Goal: Task Accomplishment & Management: Complete application form

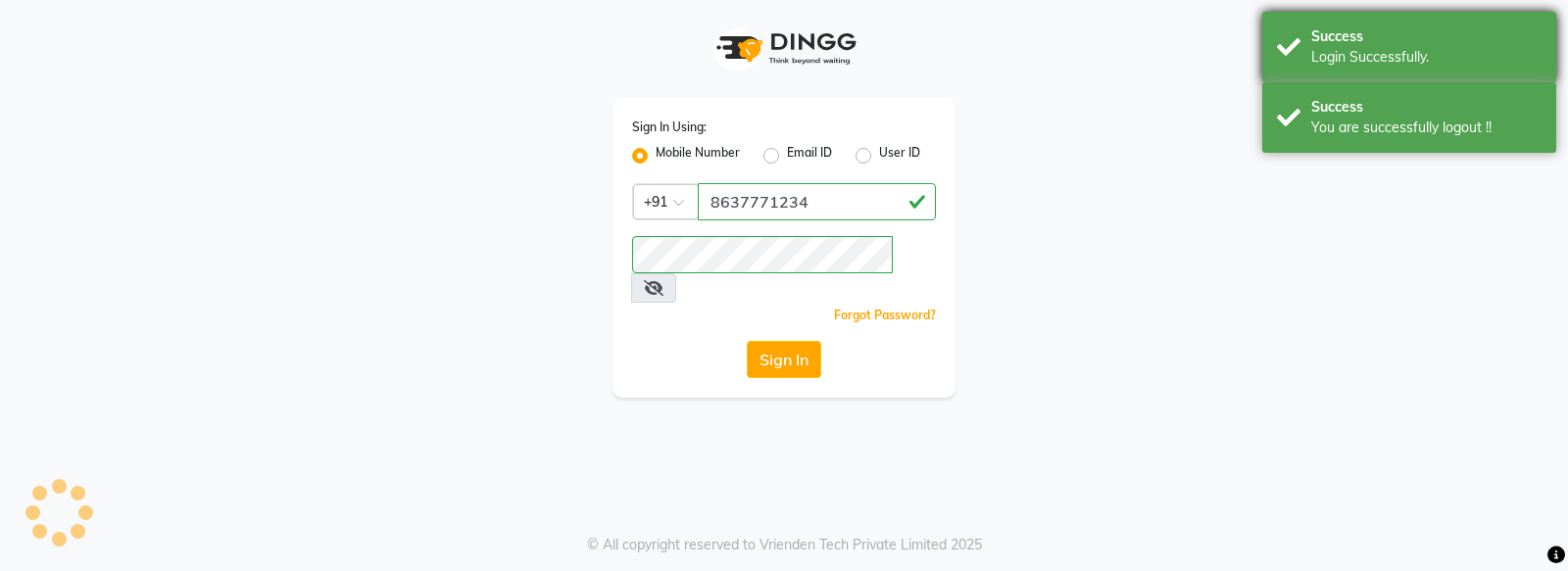
click at [1302, 115] on div "Success You are successfully logout !!" at bounding box center [1410, 117] width 294 height 70
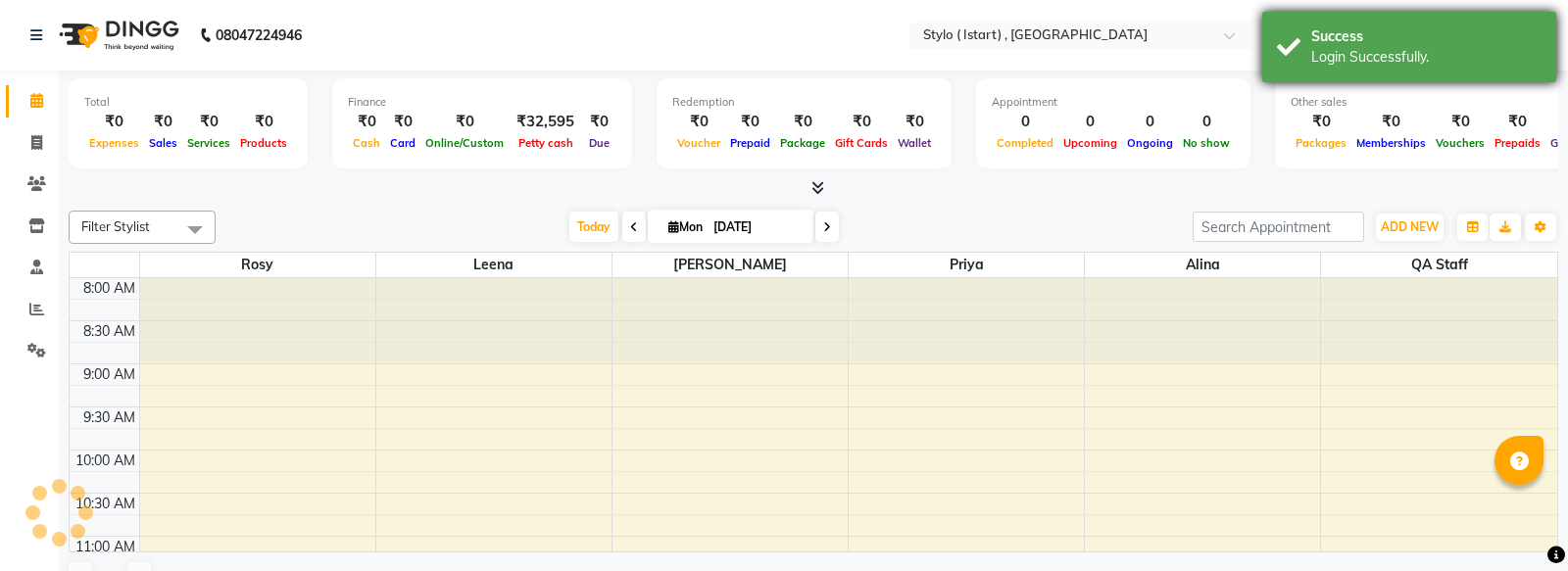
click at [1330, 34] on div "Success" at bounding box center [1426, 37] width 230 height 21
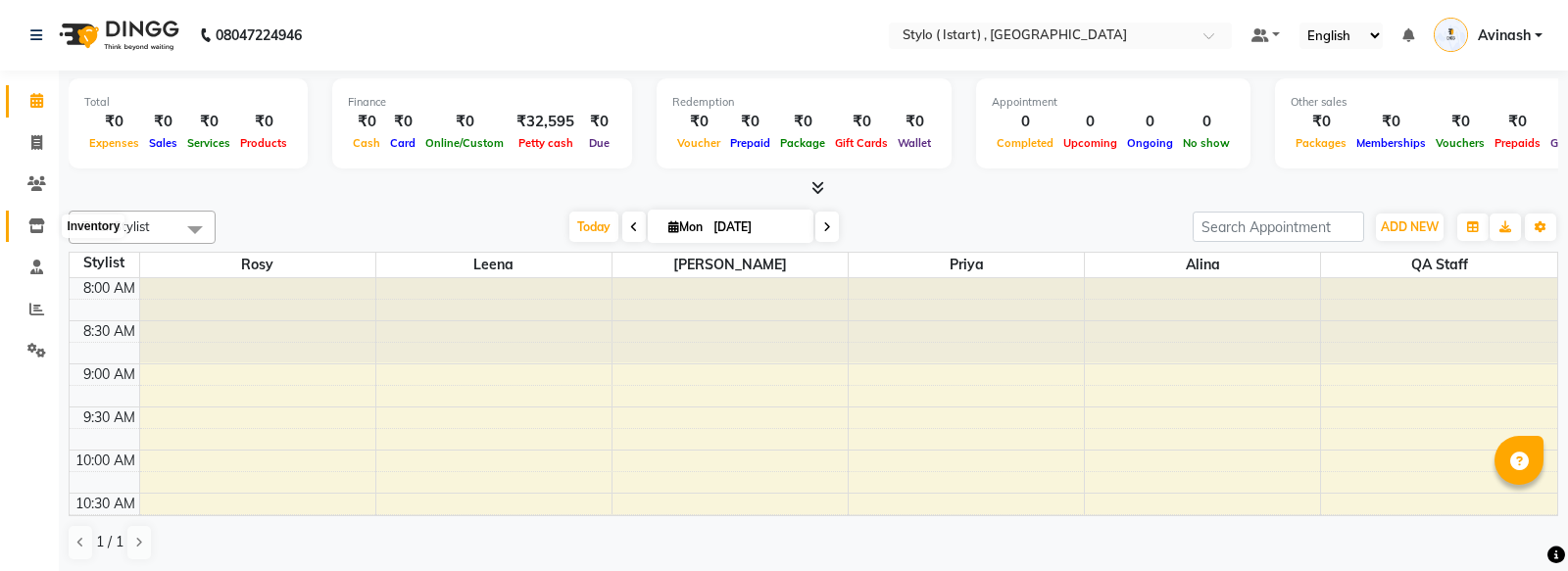
click at [32, 219] on icon at bounding box center [37, 225] width 17 height 15
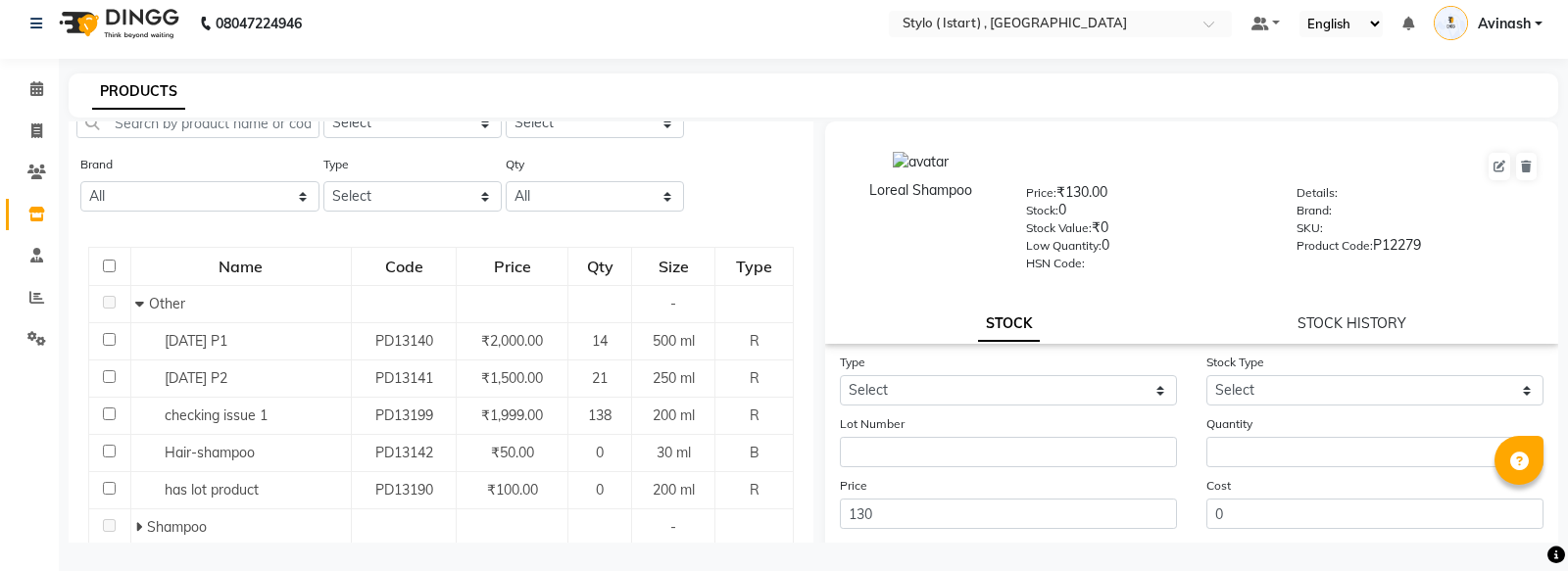
scroll to position [177, 0]
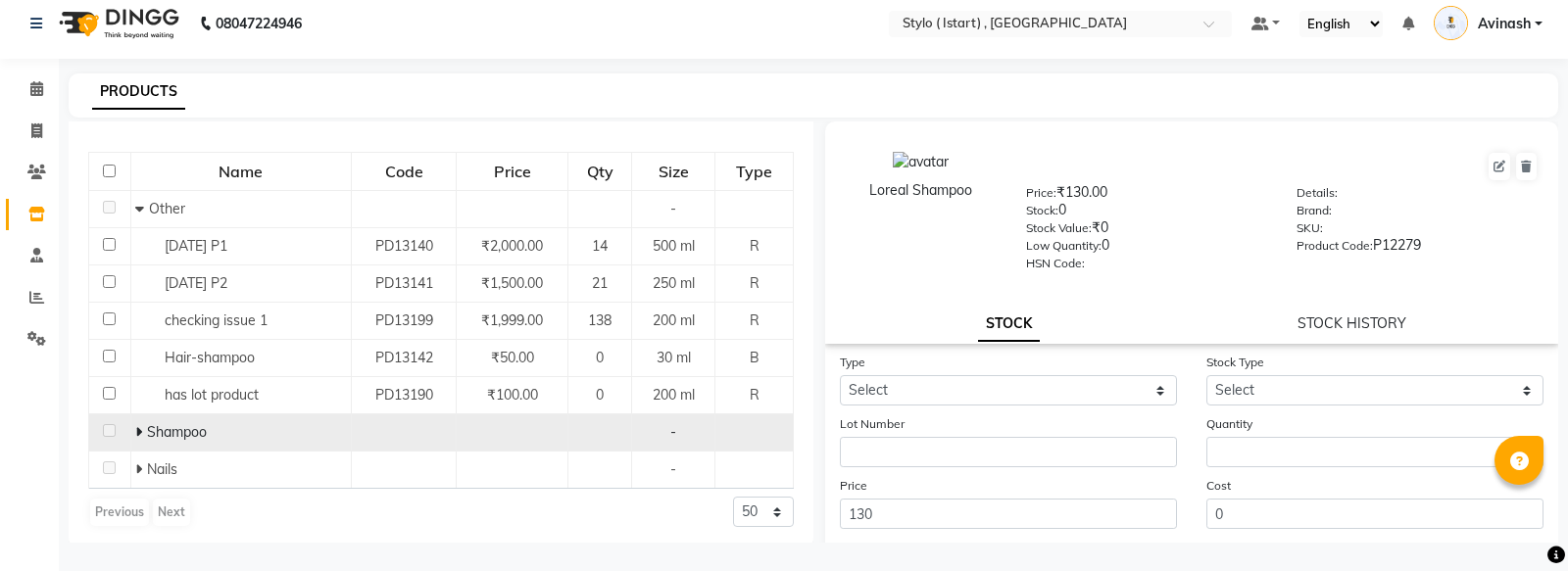
click at [138, 416] on td "Shampoo" at bounding box center [240, 434] width 220 height 38
click at [147, 432] on span "Shampoo" at bounding box center [177, 433] width 60 height 18
click at [138, 428] on icon at bounding box center [138, 433] width 7 height 14
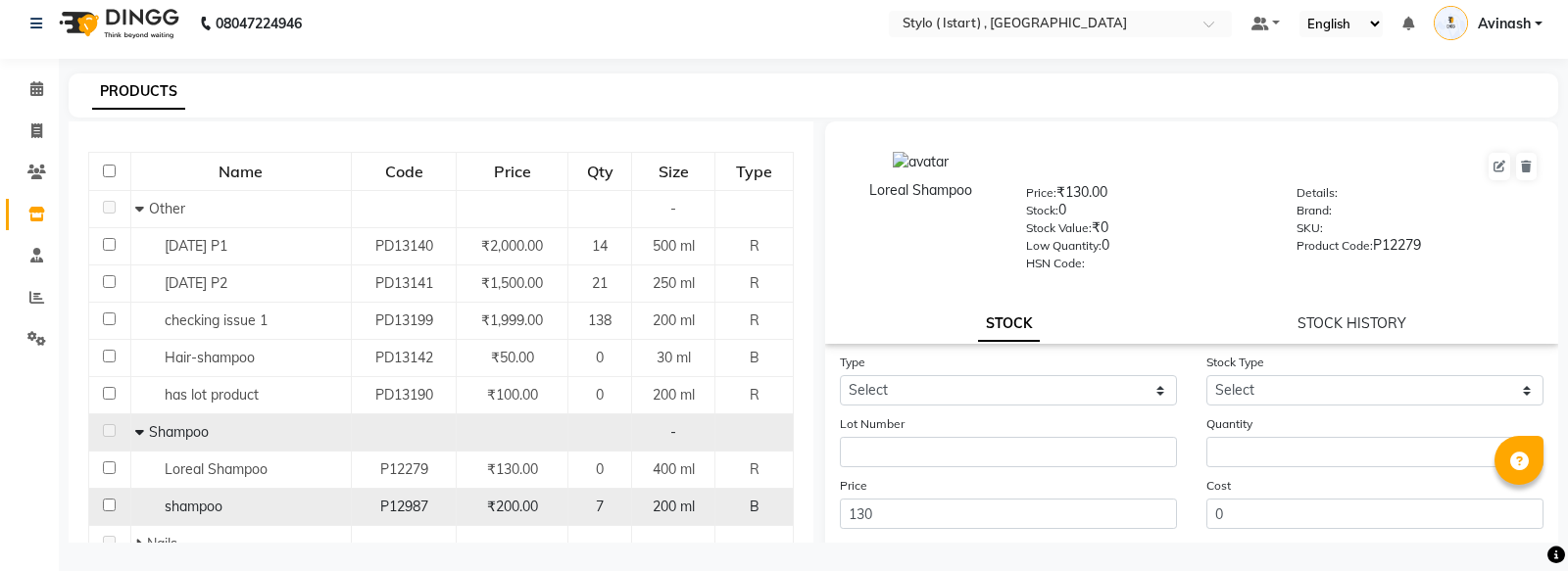
click at [196, 498] on span "shampoo" at bounding box center [194, 507] width 58 height 18
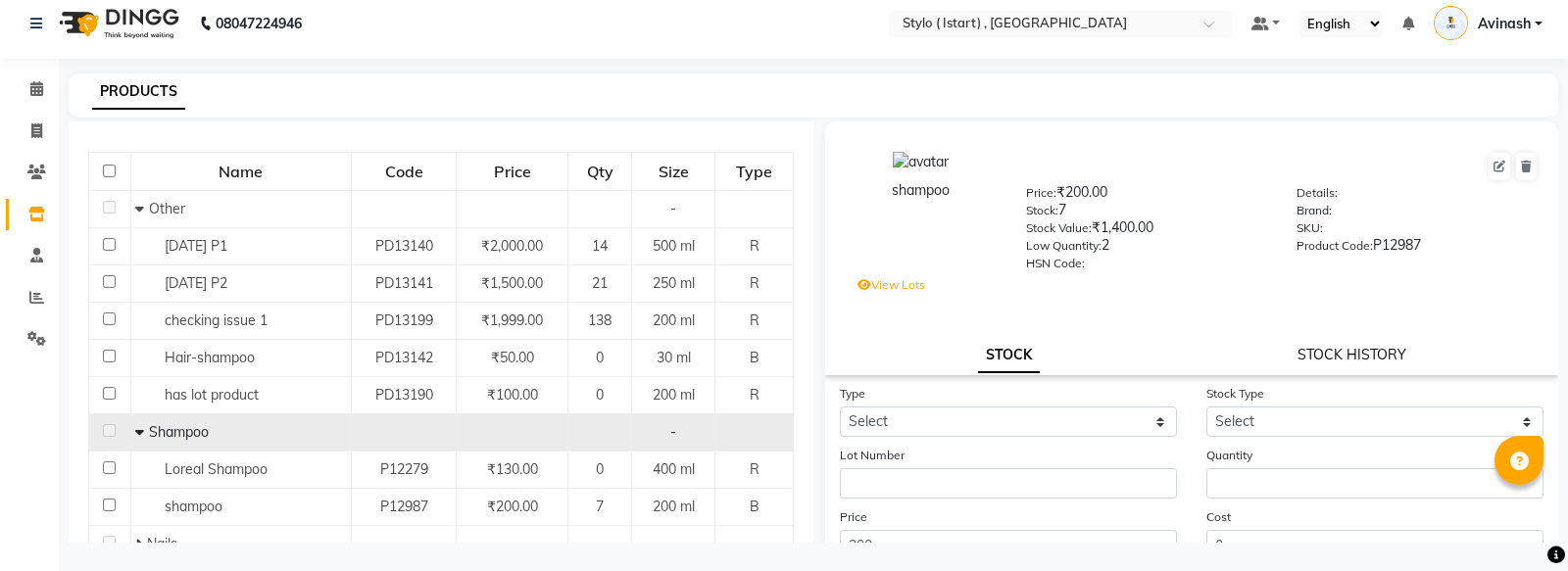
click at [1364, 357] on link "STOCK HISTORY" at bounding box center [1352, 355] width 109 height 18
select select "all"
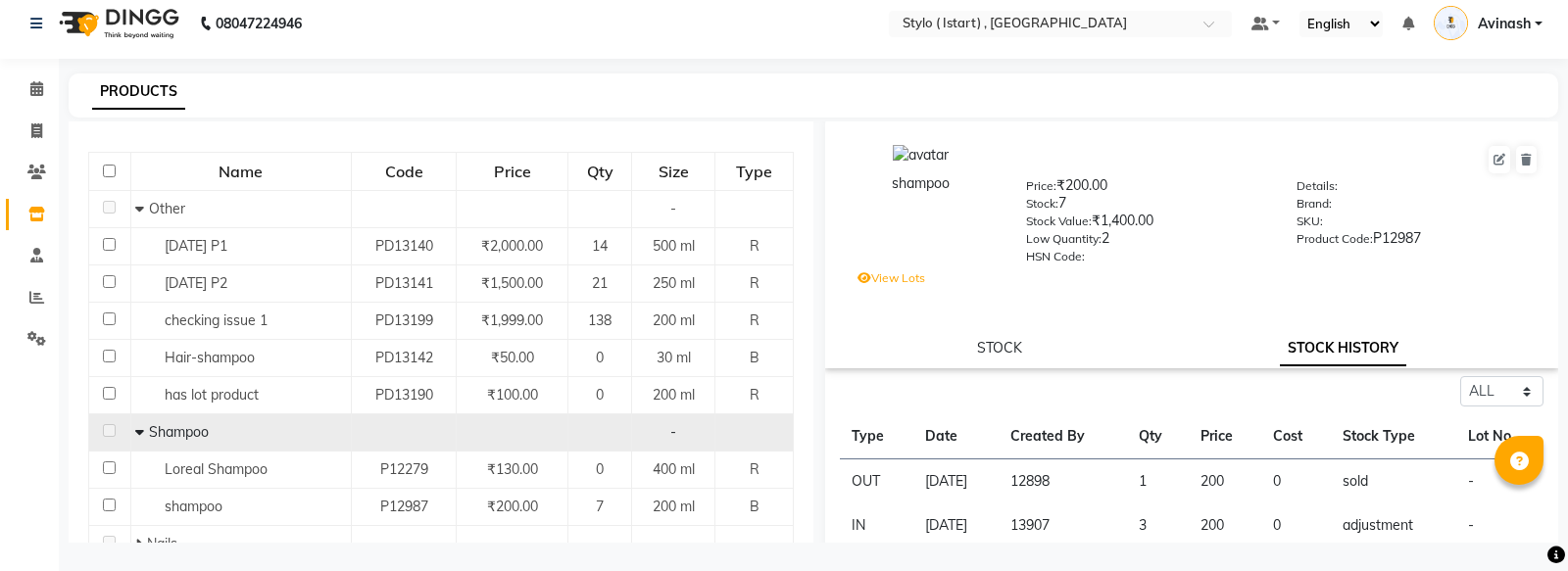
scroll to position [6, 0]
click at [899, 282] on label "View Lots" at bounding box center [891, 280] width 67 height 18
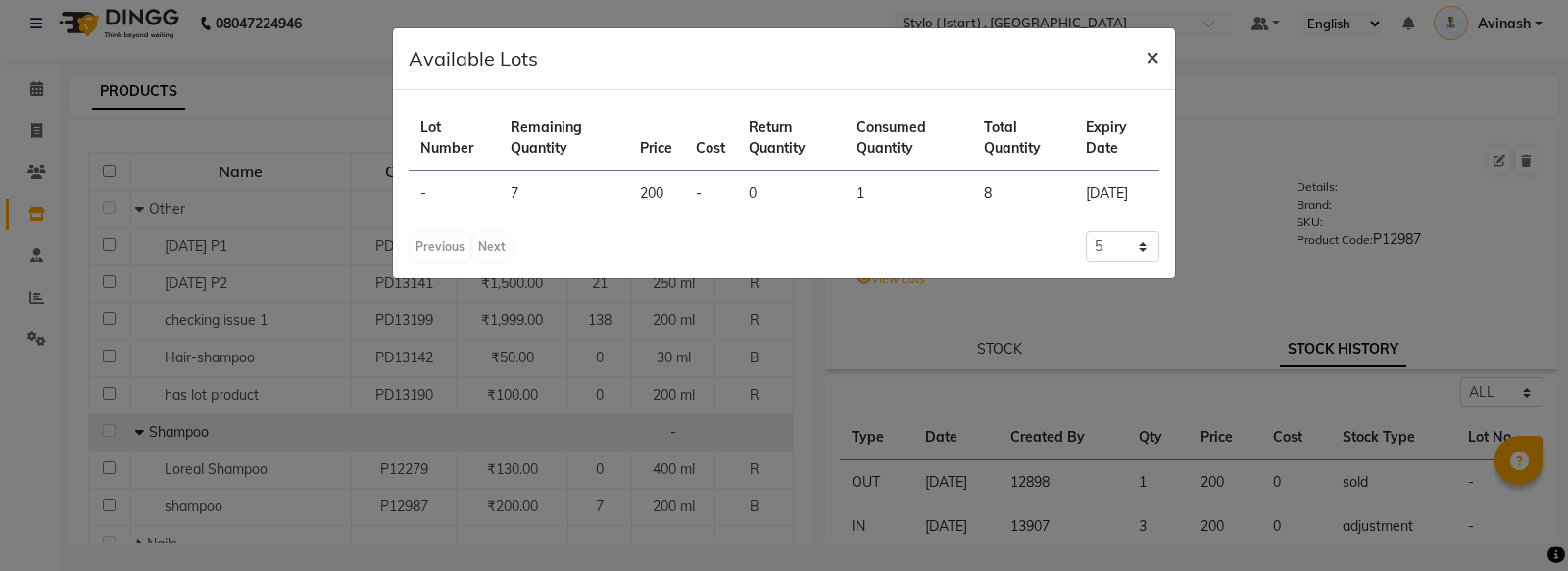
click at [1149, 63] on span "×" at bounding box center [1153, 56] width 14 height 30
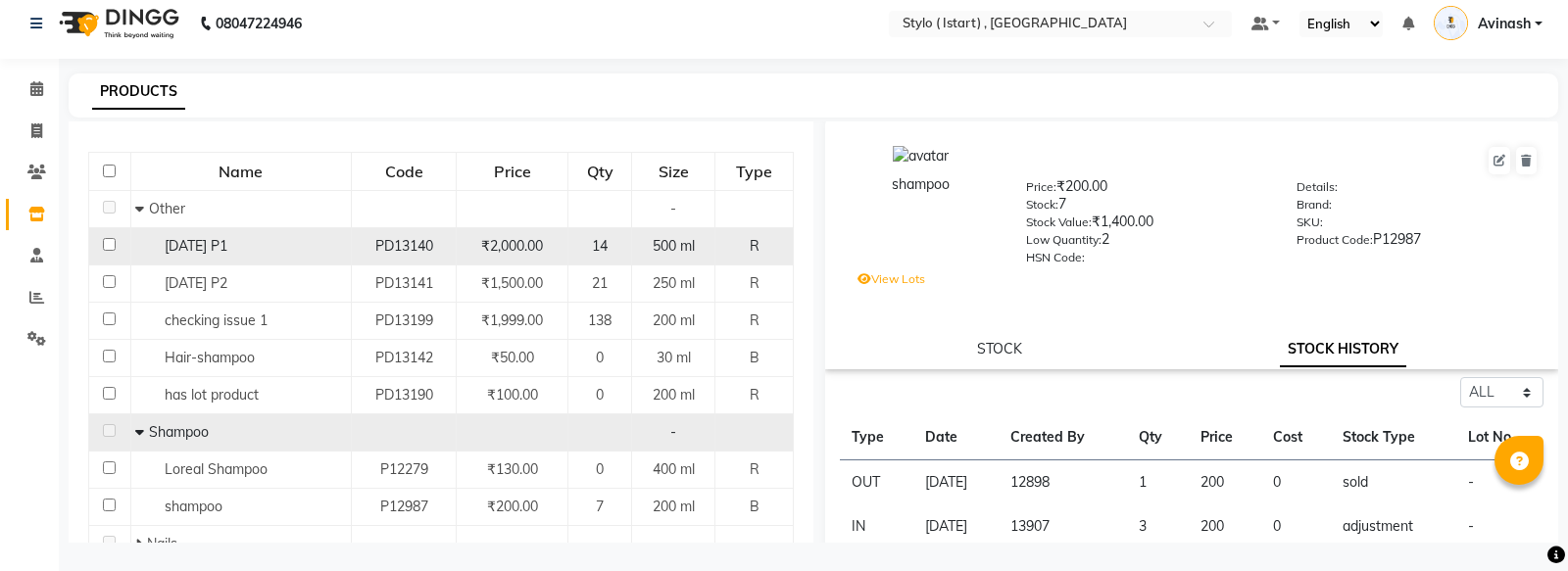
scroll to position [0, 0]
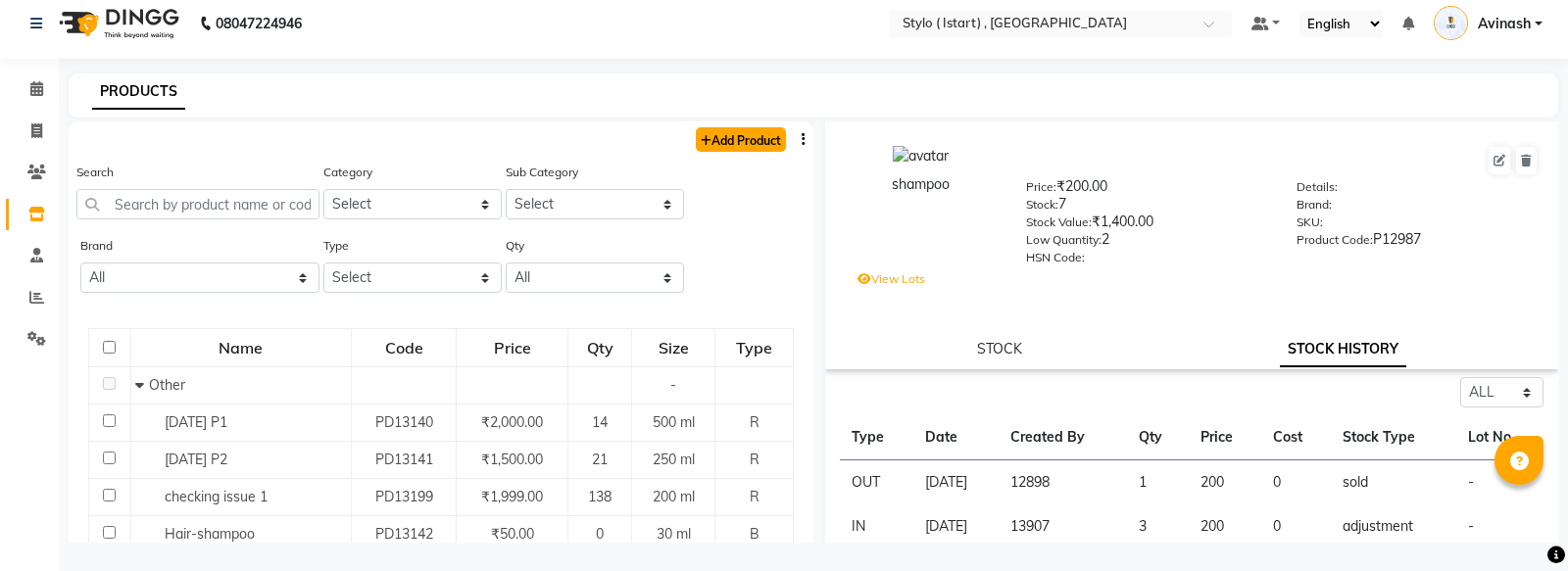
click at [745, 139] on link "Add Product" at bounding box center [740, 139] width 90 height 25
select select "true"
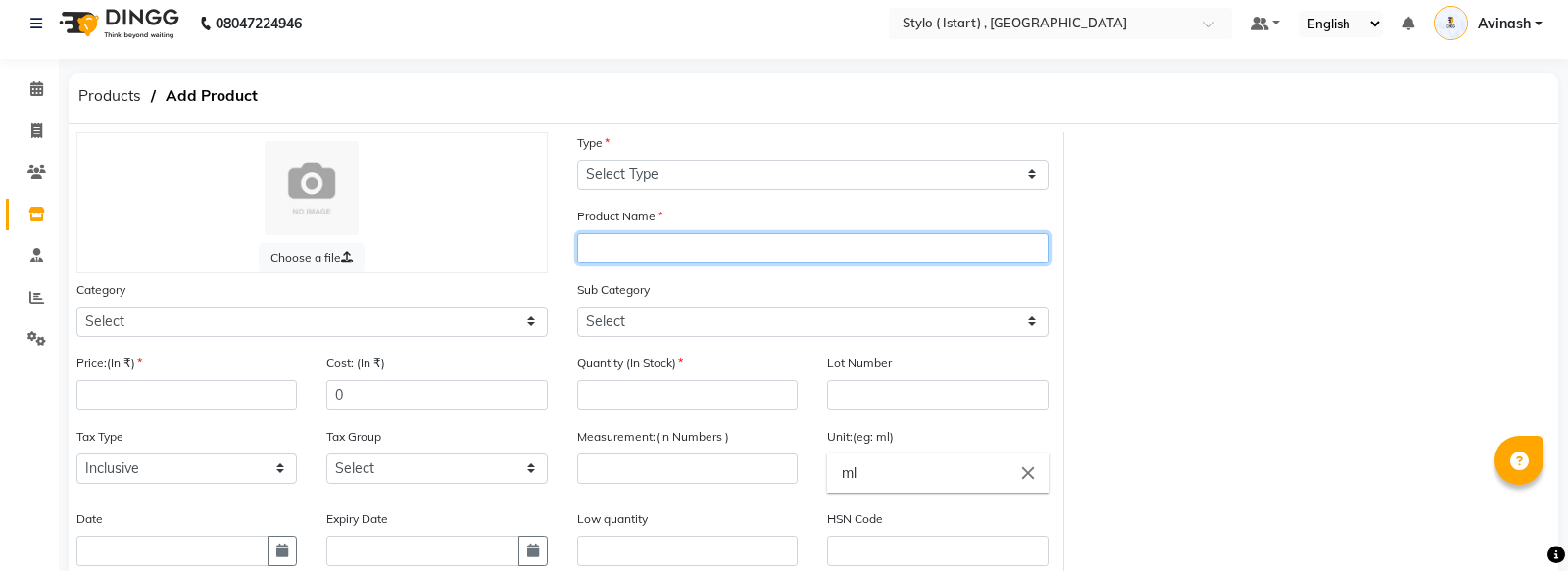
click at [634, 234] on input "text" at bounding box center [812, 248] width 471 height 31
type input "Aadivasi Hair Oil"
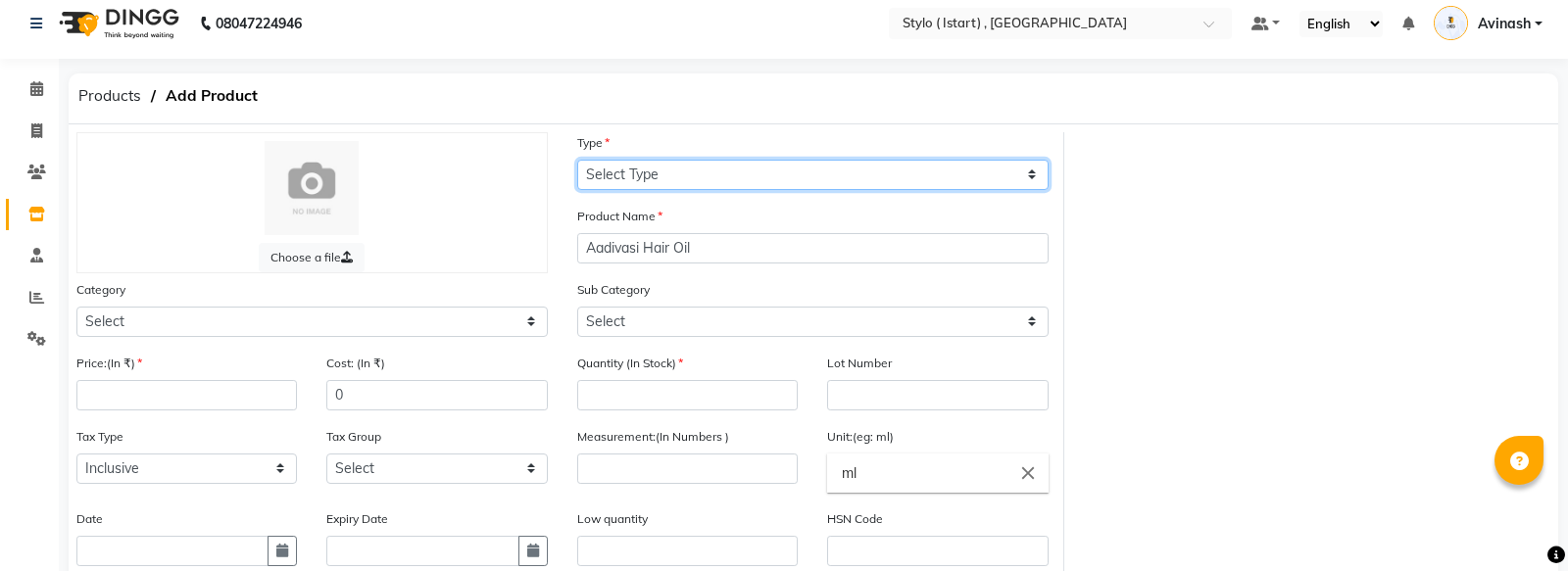
click at [674, 180] on select "Select Type Both Retail Consumable" at bounding box center [812, 175] width 471 height 31
select select "B"
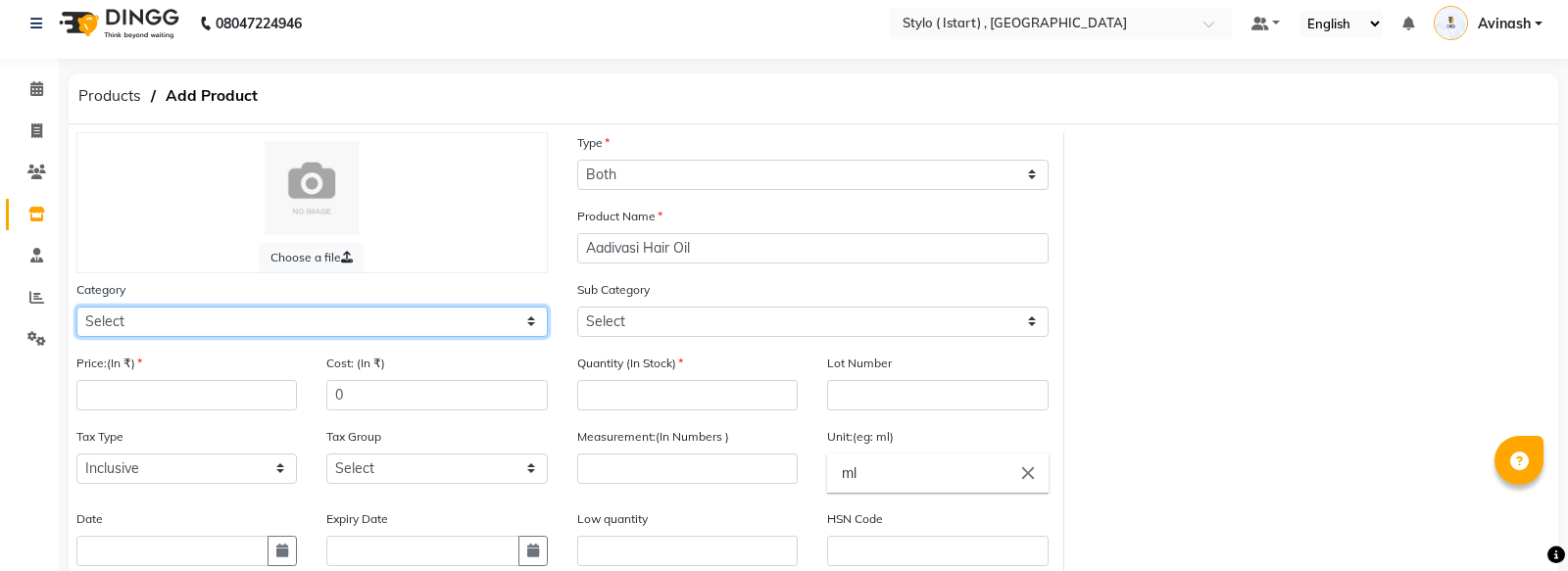
click at [186, 310] on select "Select Hair Personal Care Appliances Makeup Skin Beard Waxing Disposable Thread…" at bounding box center [311, 321] width 471 height 31
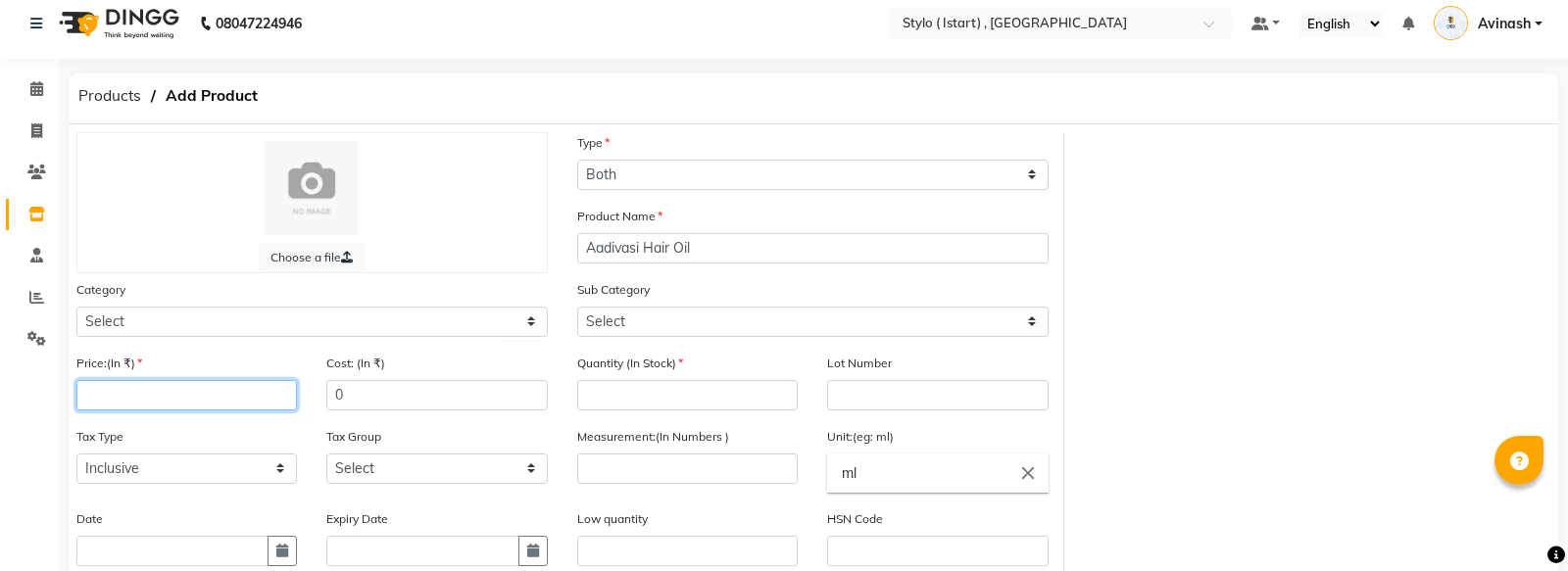
click at [188, 397] on input "number" at bounding box center [186, 395] width 220 height 31
type input "199"
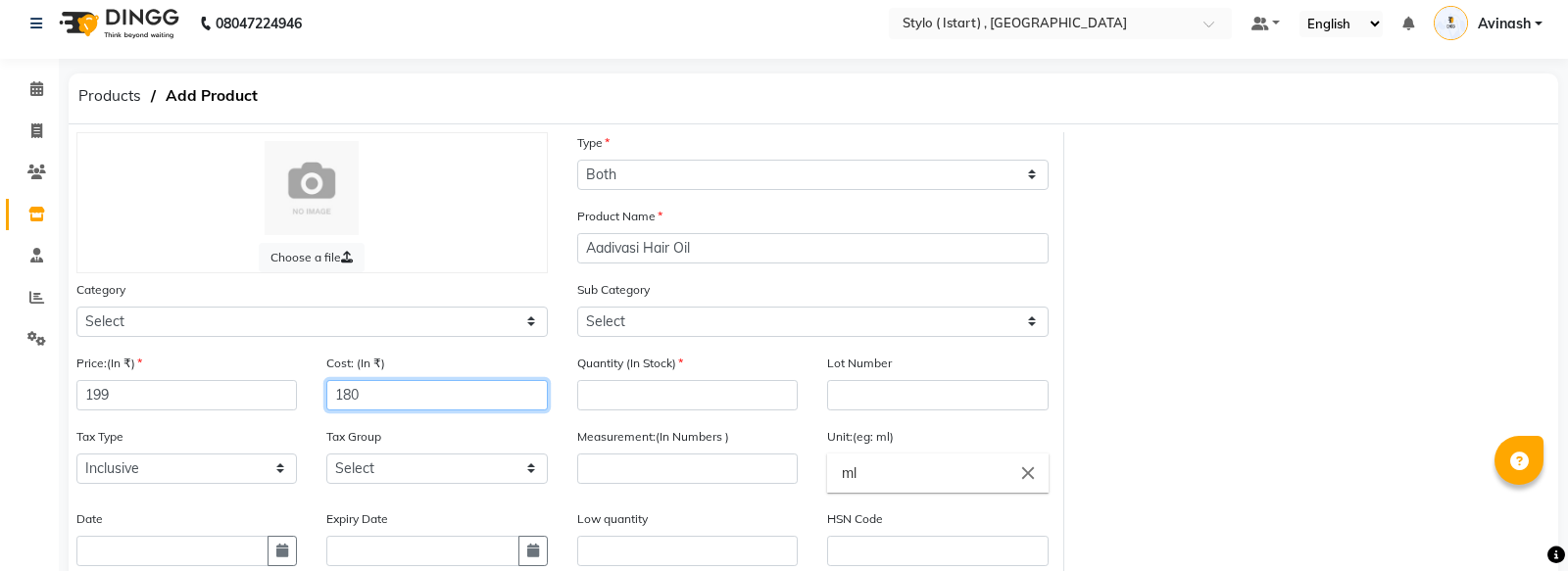
type input "180"
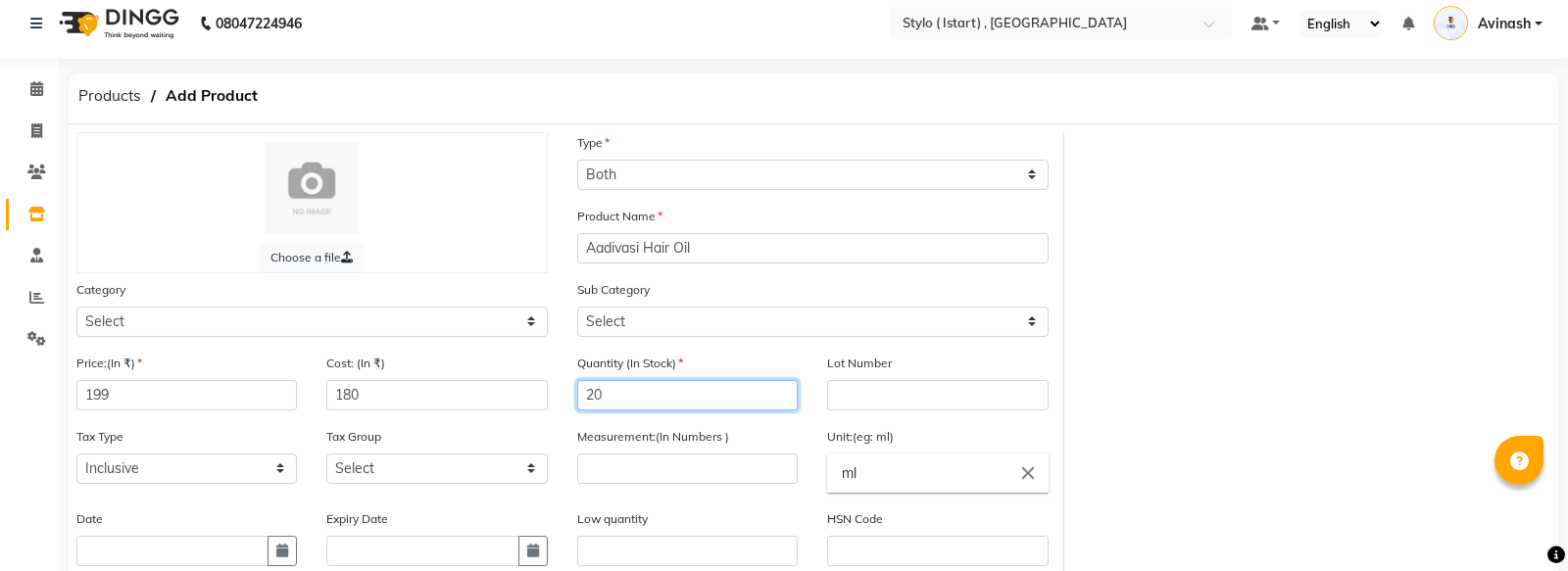
type input "20"
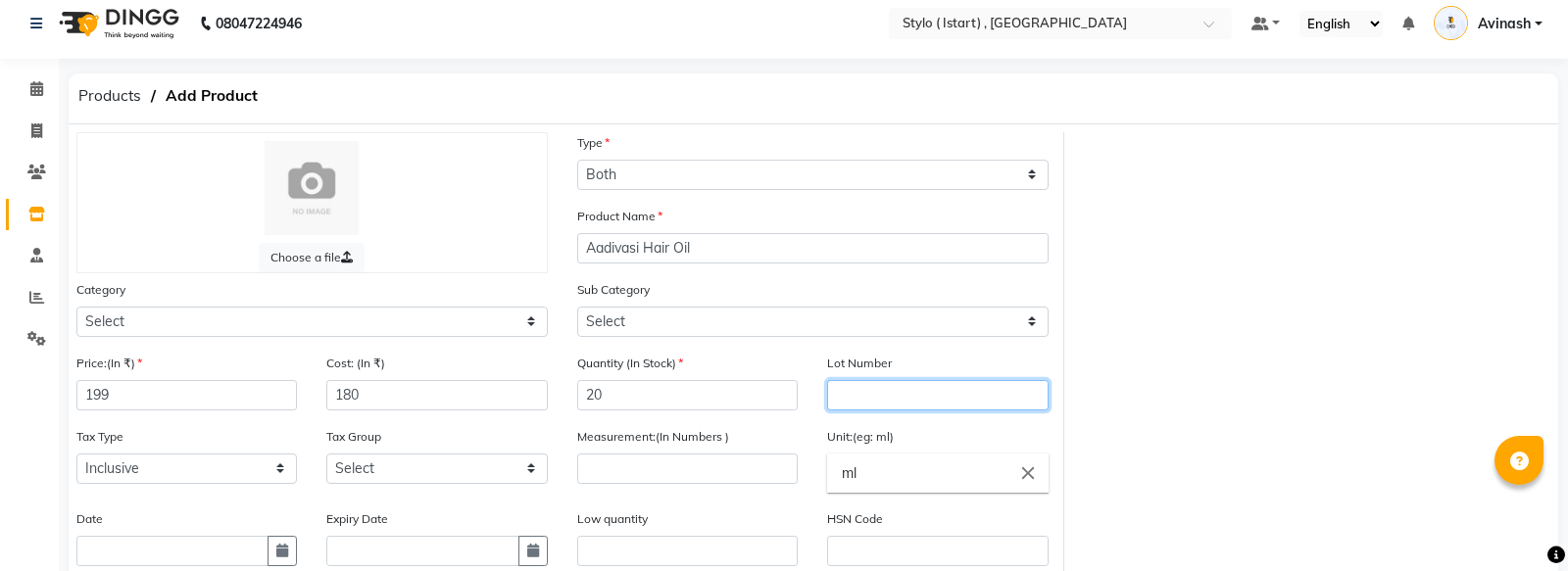
type input "1"
drag, startPoint x: 858, startPoint y: 396, endPoint x: 917, endPoint y: 398, distance: 59.0
click at [917, 398] on input "lot-01/09" at bounding box center [937, 395] width 220 height 31
type input "lot-[DATE]"
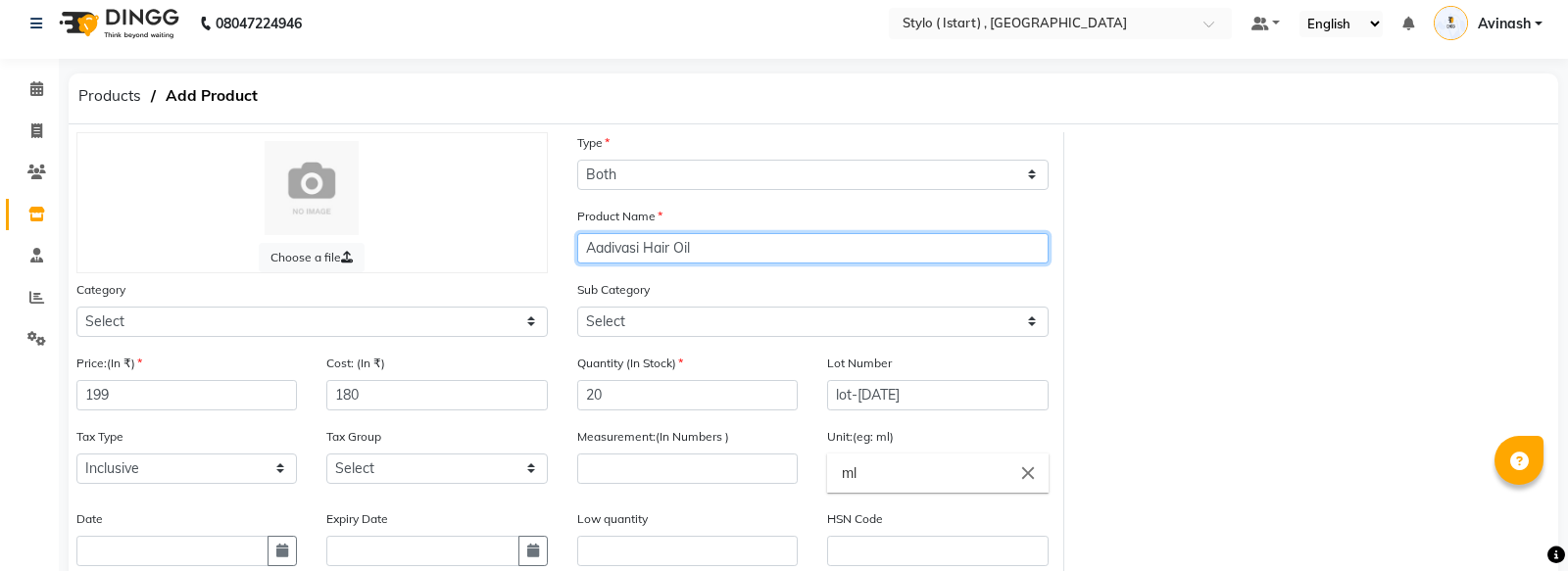
drag, startPoint x: 696, startPoint y: 249, endPoint x: 552, endPoint y: 232, distance: 145.0
click at [552, 232] on div "Choose a file Type Select Type Both Retail Consumable Product Name Aadivasi Hai…" at bounding box center [562, 444] width 1003 height 622
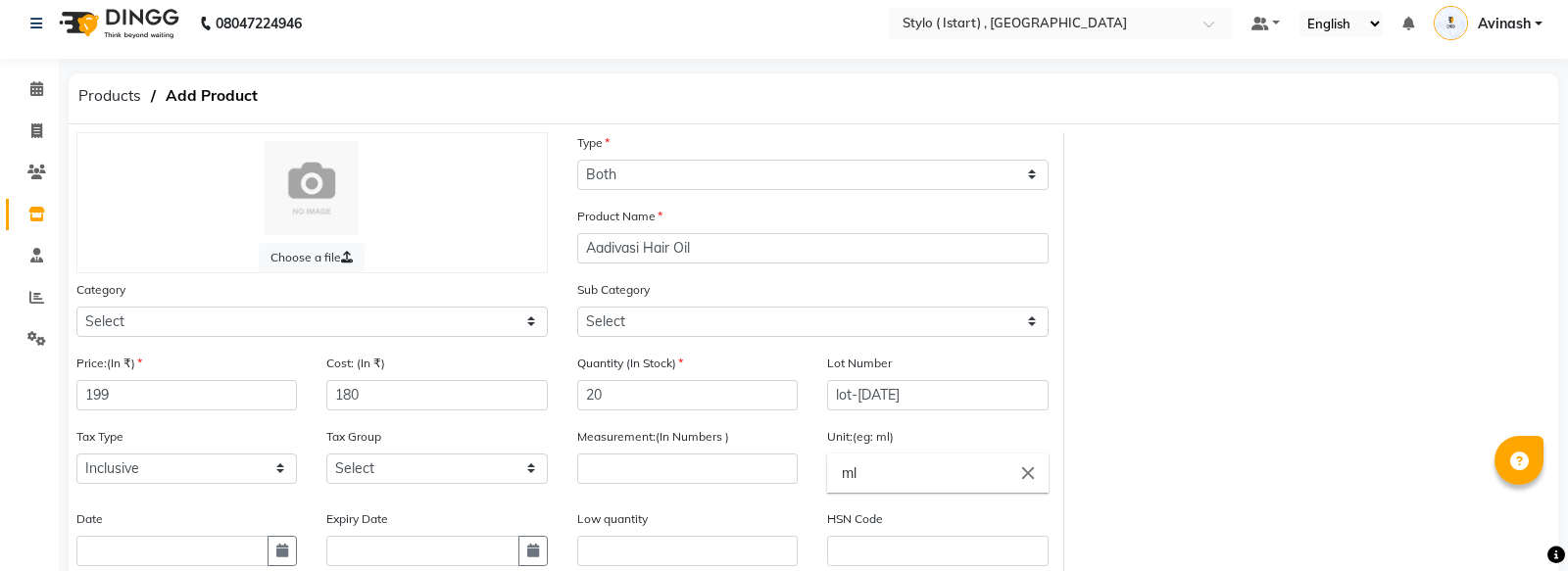
click at [591, 450] on div "Measurement:(In Numbers )" at bounding box center [687, 455] width 220 height 58
click at [593, 462] on input "number" at bounding box center [687, 468] width 220 height 31
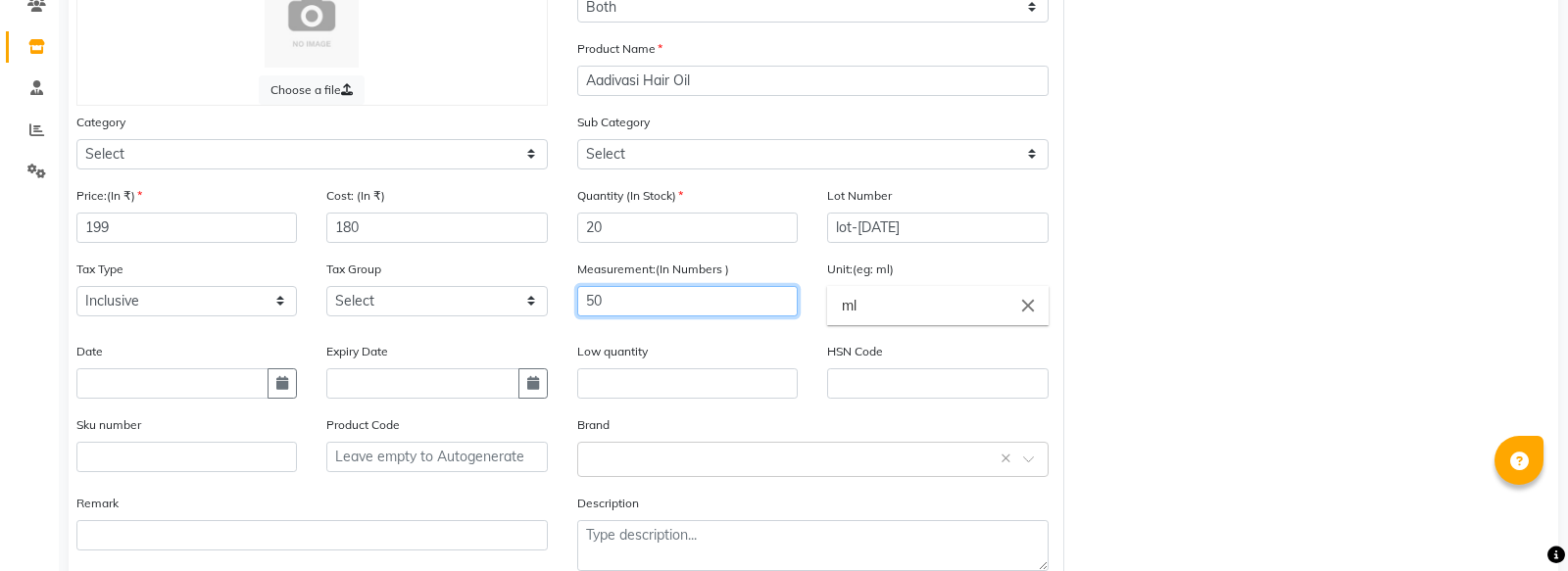
scroll to position [193, 0]
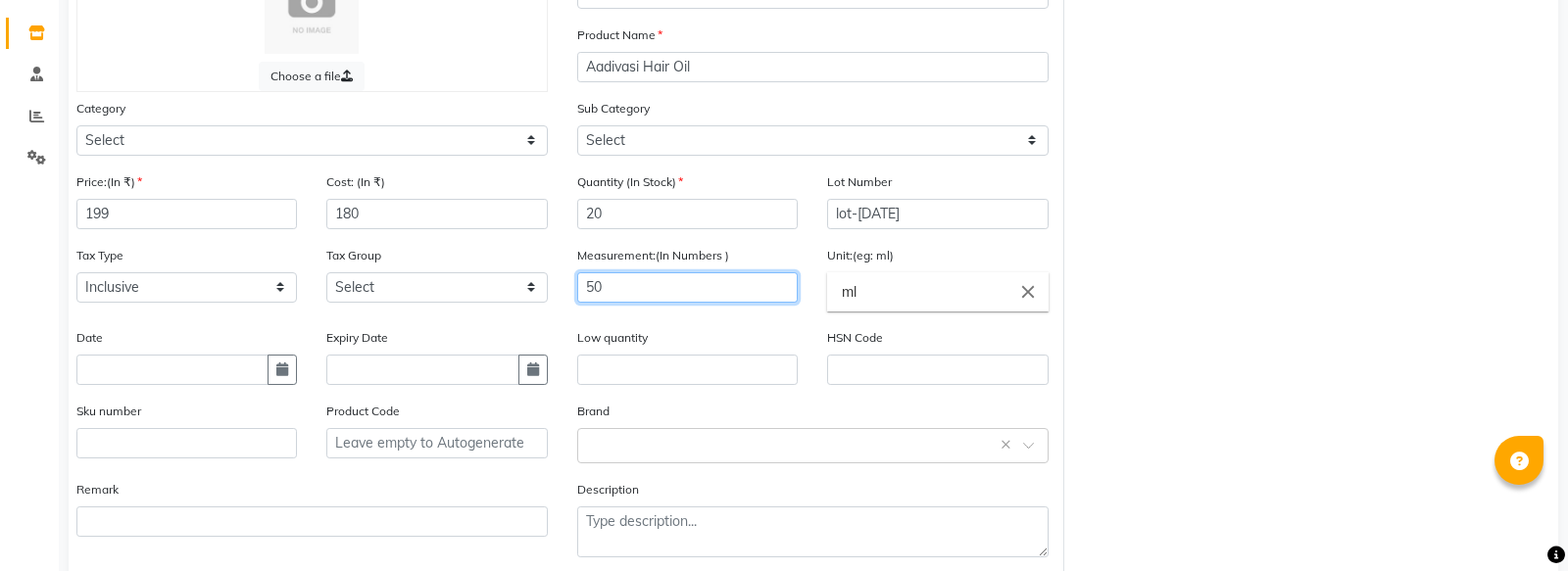
type input "50"
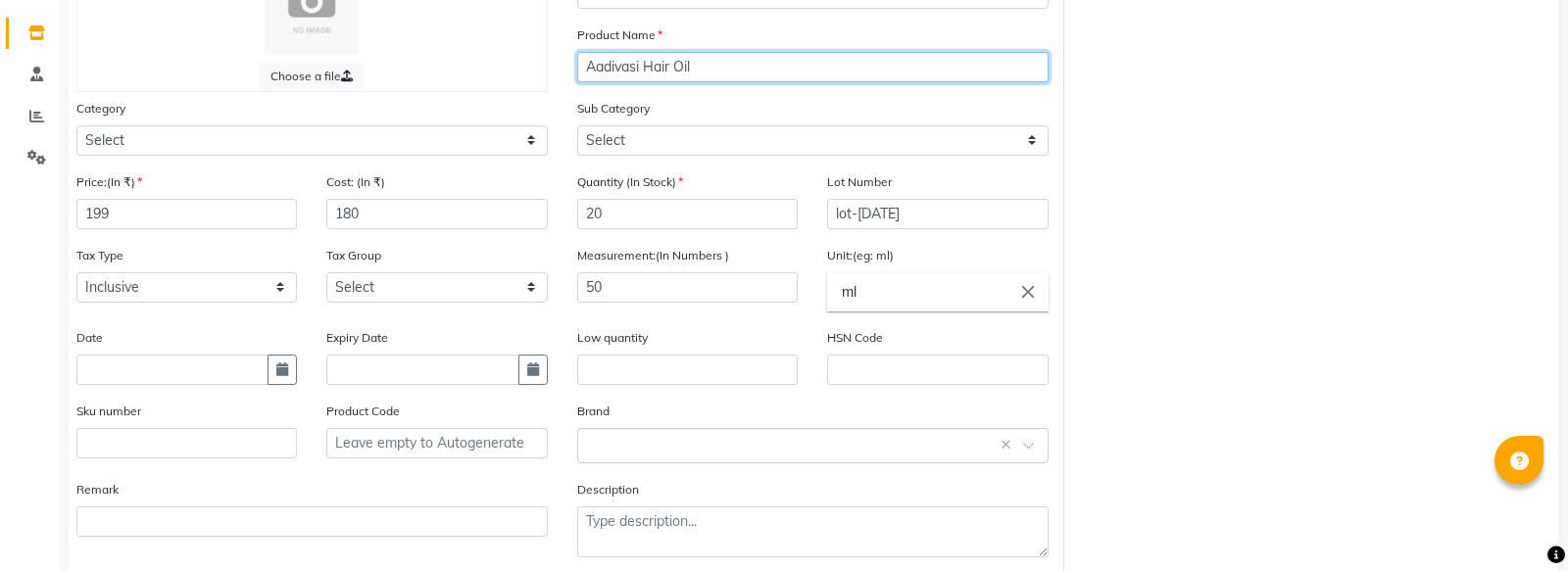
drag, startPoint x: 706, startPoint y: 61, endPoint x: 573, endPoint y: 67, distance: 133.1
click at [573, 67] on div "Product Name Aadivasi Hair Oil" at bounding box center [812, 61] width 501 height 73
click at [622, 56] on input "Aadivasi Hair Oil" at bounding box center [812, 67] width 471 height 31
click at [623, 66] on input "Aadivasi Hair Oil" at bounding box center [812, 67] width 471 height 31
click at [634, 69] on input "Aadivasi Hair Oil" at bounding box center [812, 67] width 471 height 31
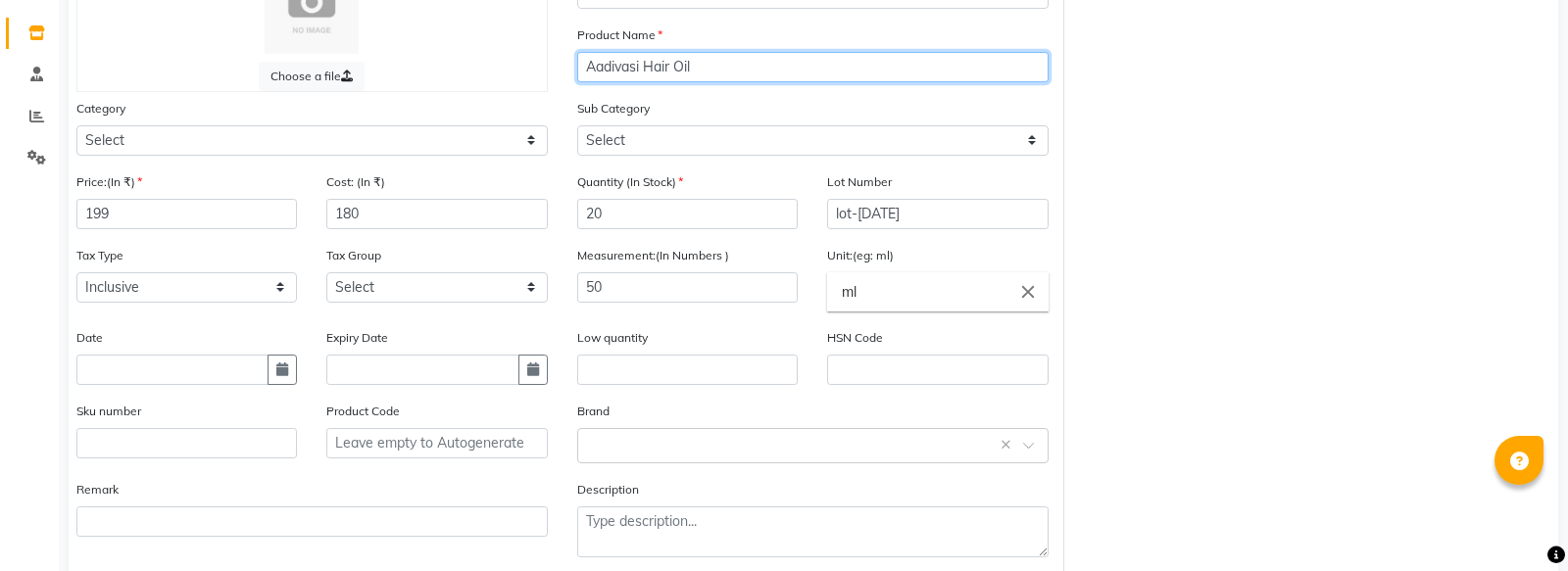
drag, startPoint x: 643, startPoint y: 69, endPoint x: 525, endPoint y: 75, distance: 118.2
click at [525, 75] on div "Choose a file Type Select Type Both Retail Consumable Product Name Aadivasi Hai…" at bounding box center [562, 262] width 1003 height 622
click at [602, 63] on input "Aadivasi Hair Oil" at bounding box center [812, 67] width 471 height 31
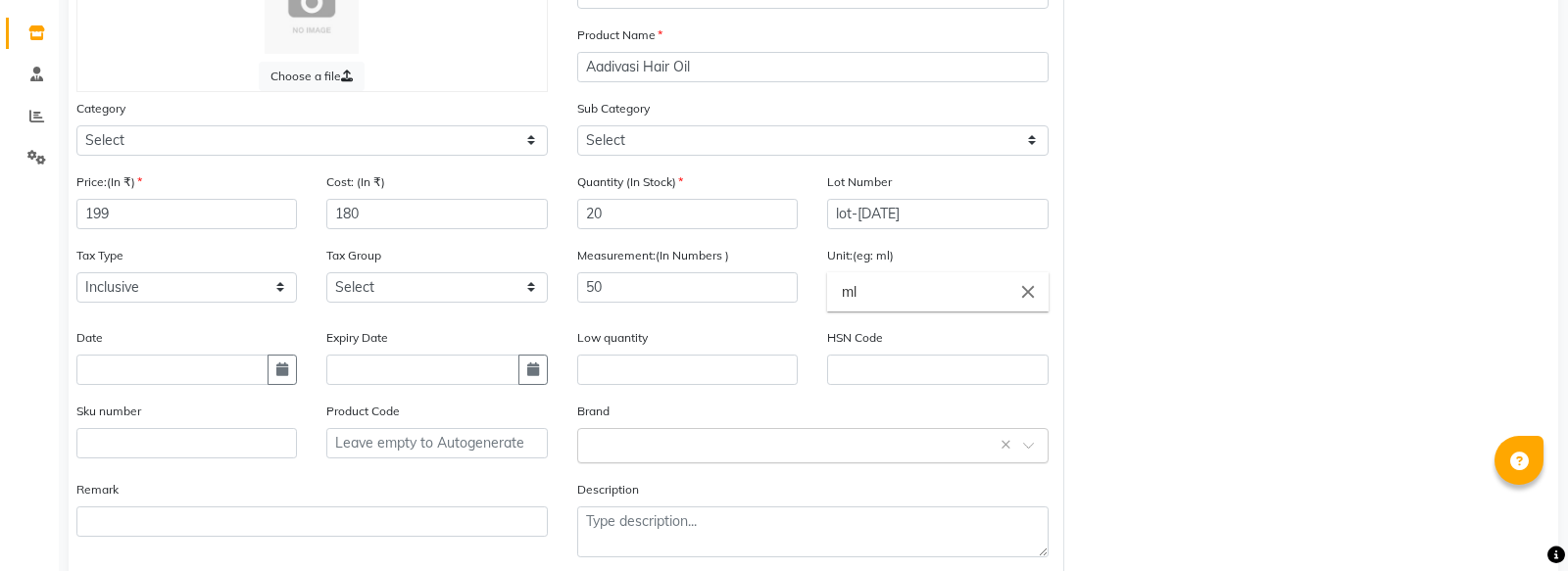
scroll to position [287, 0]
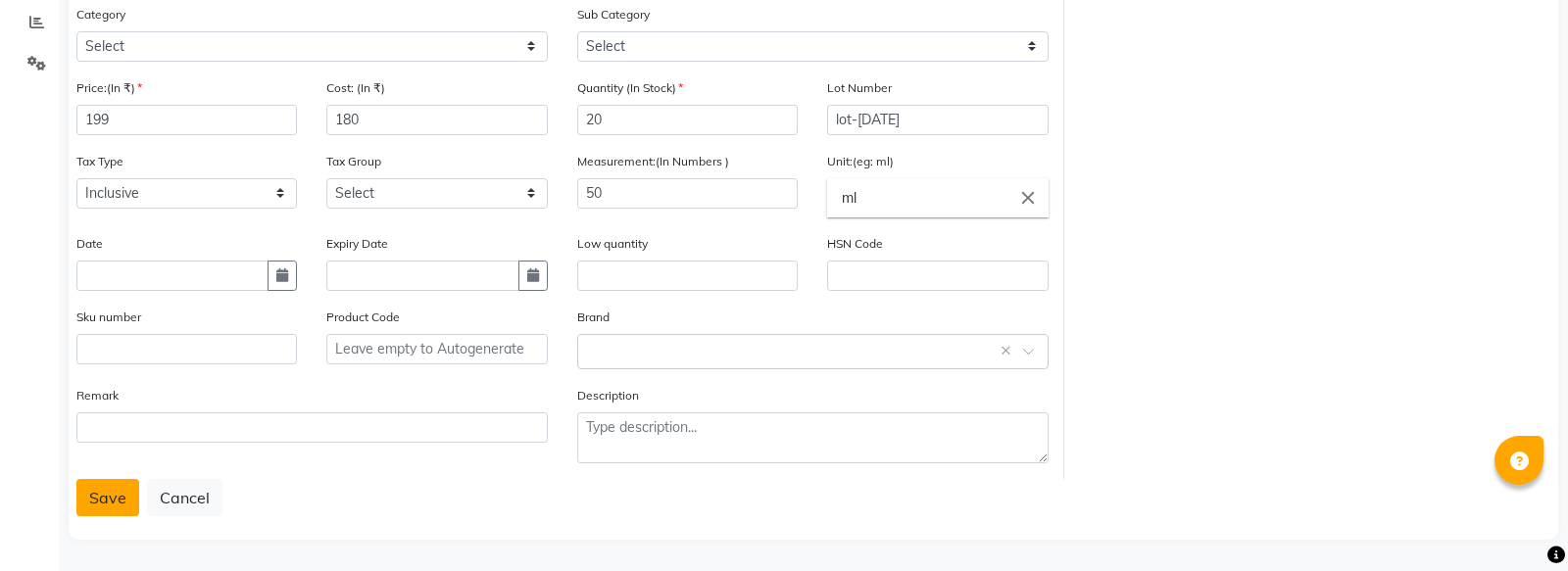
click at [100, 496] on button "Save" at bounding box center [107, 498] width 62 height 38
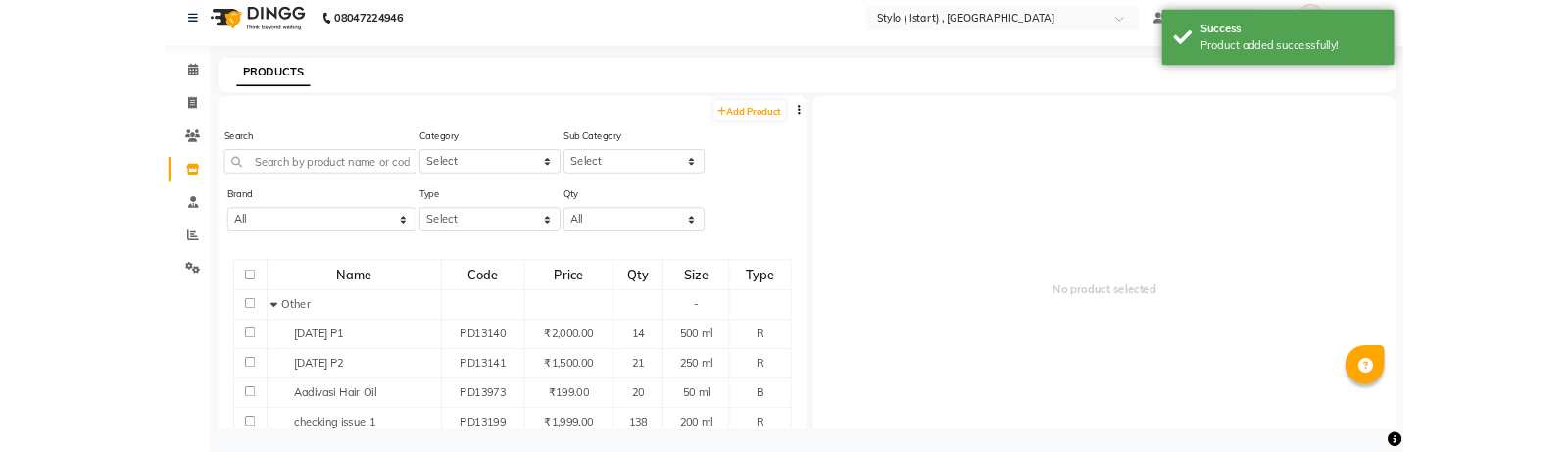
scroll to position [12, 0]
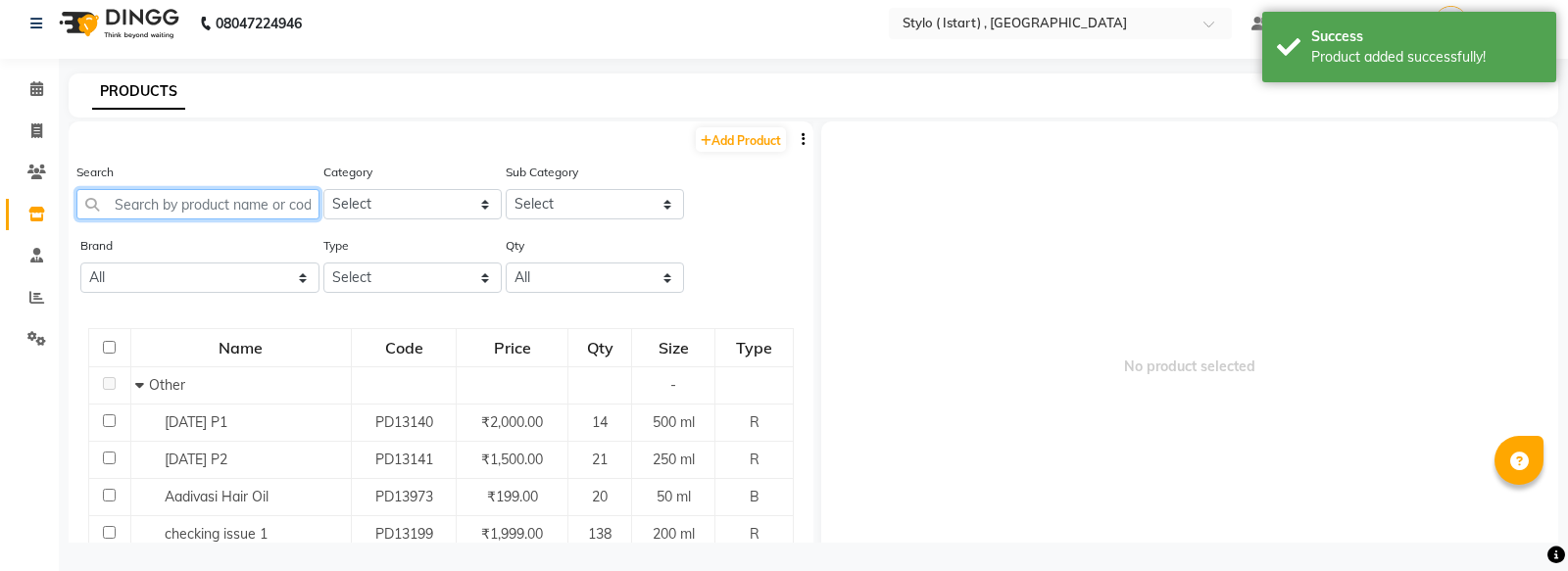
click at [227, 214] on input "text" at bounding box center [198, 204] width 243 height 31
paste input "Aadivasi Hair Oil"
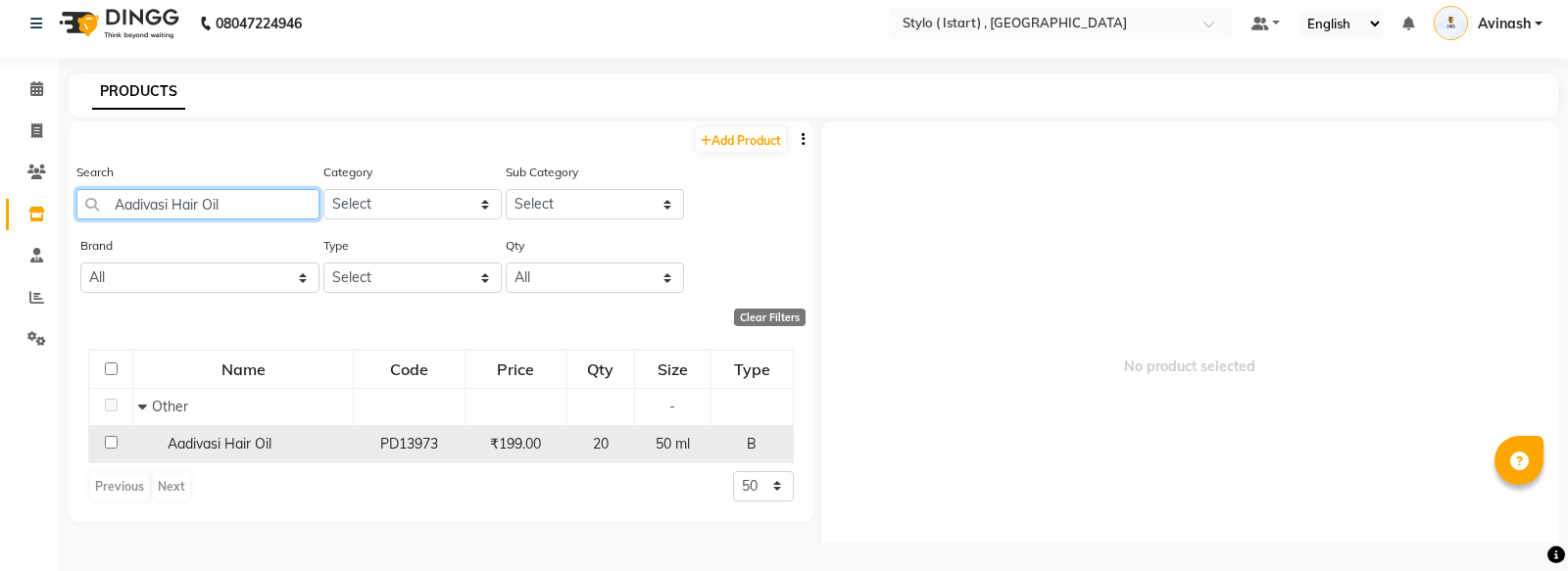
type input "Aadivasi Hair Oil"
click at [355, 445] on td "PD13973" at bounding box center [409, 445] width 112 height 38
click at [242, 445] on span "Aadivasi Hair Oil" at bounding box center [219, 444] width 104 height 18
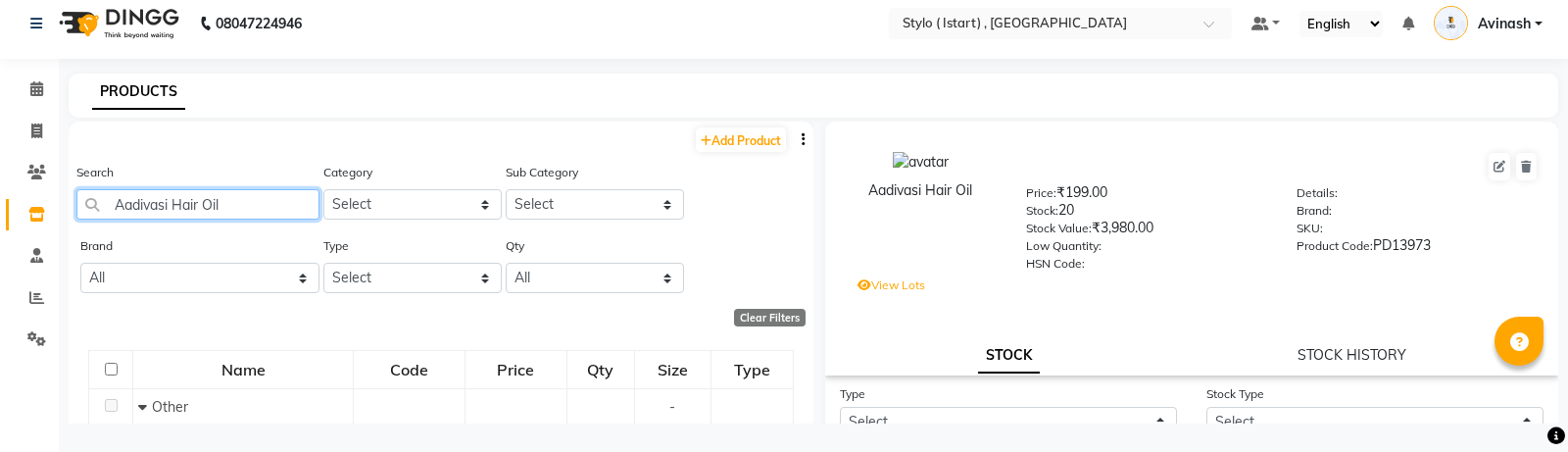
click at [289, 215] on input "Aadivasi Hair Oil" at bounding box center [198, 204] width 243 height 31
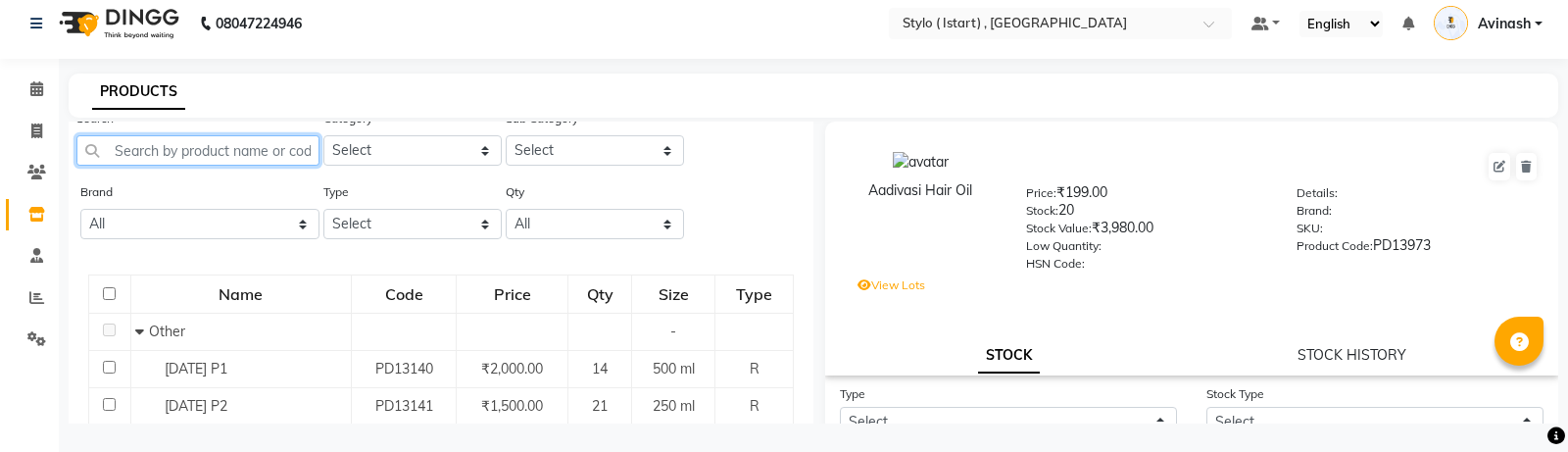
scroll to position [65, 0]
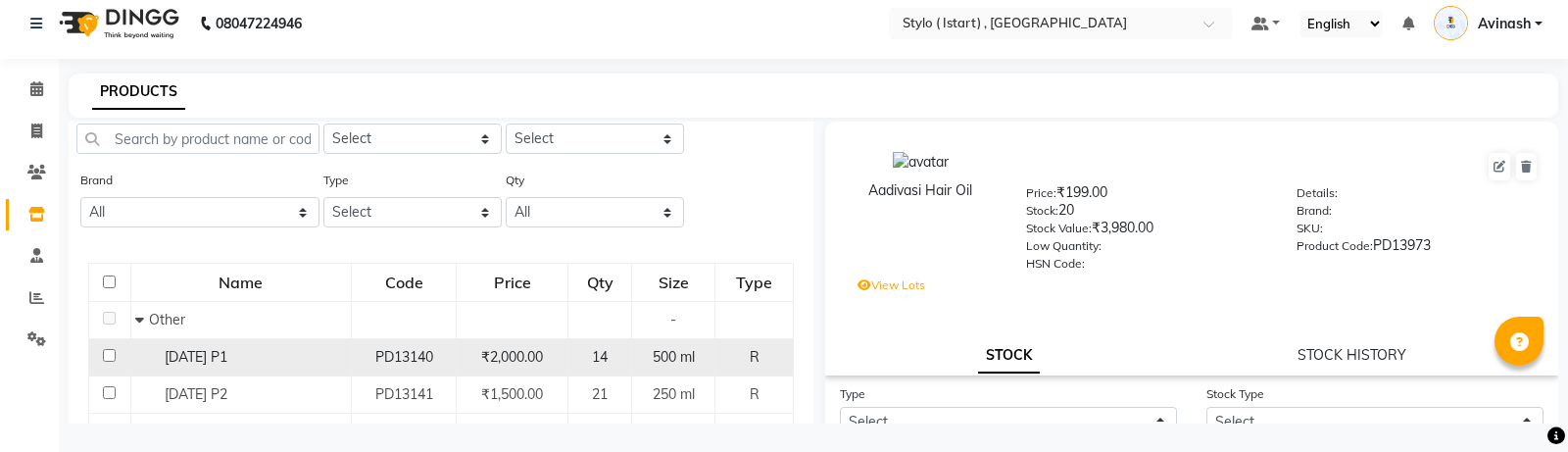
click at [202, 353] on span "[DATE] P1" at bounding box center [196, 357] width 62 height 18
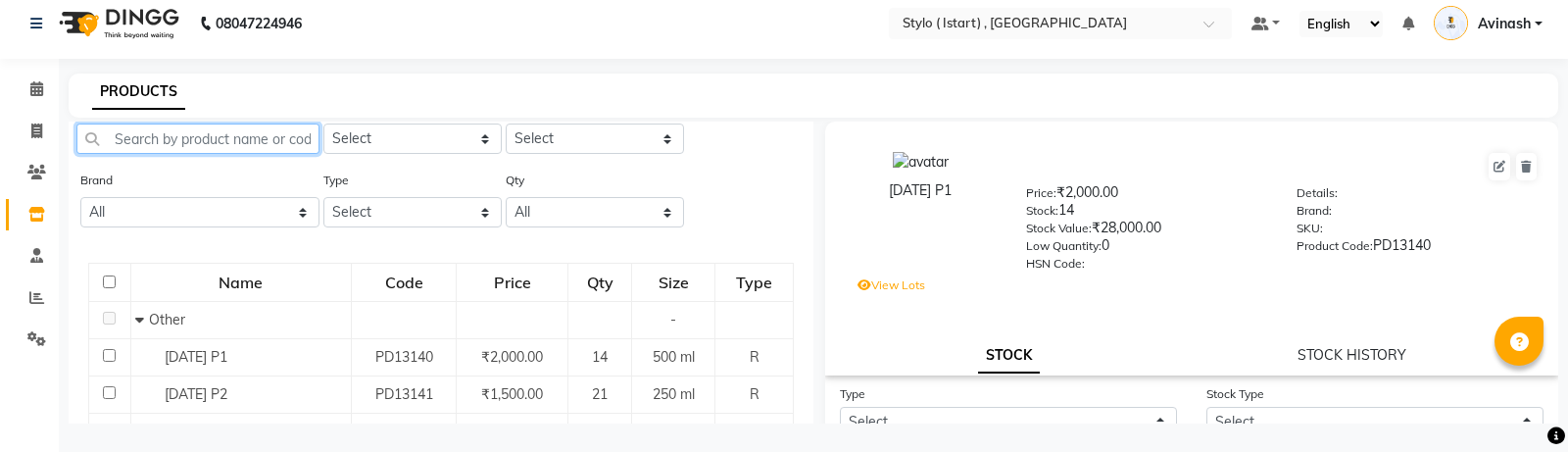
click at [172, 138] on input "text" at bounding box center [198, 138] width 243 height 31
paste input "Aadivasi Hair Oil"
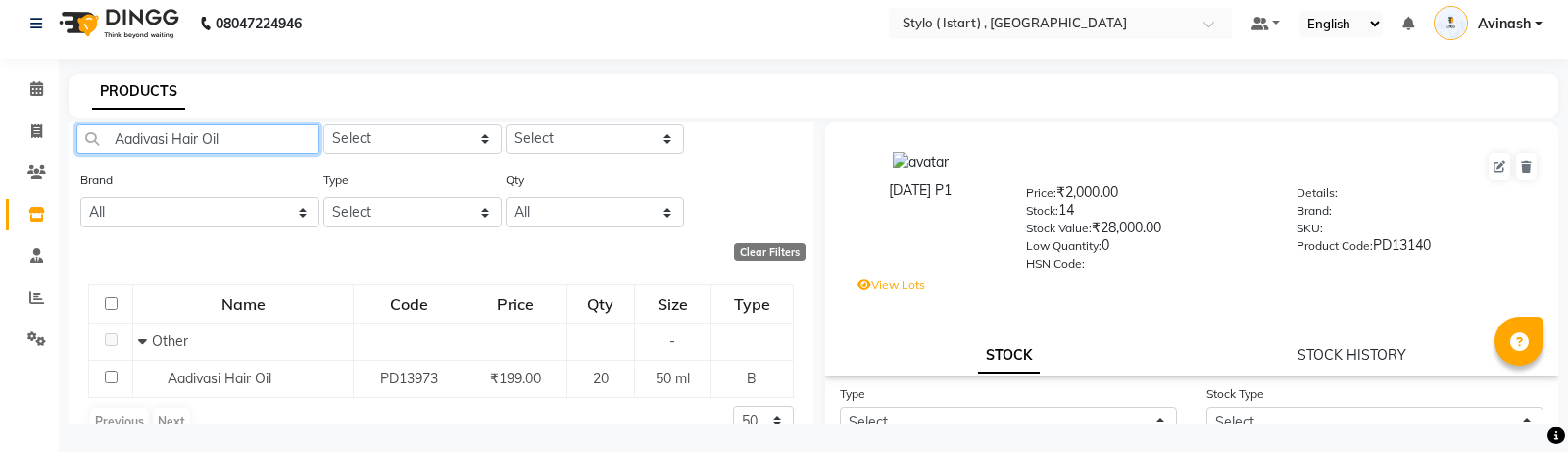
type input "Aadivasi Hair Oil"
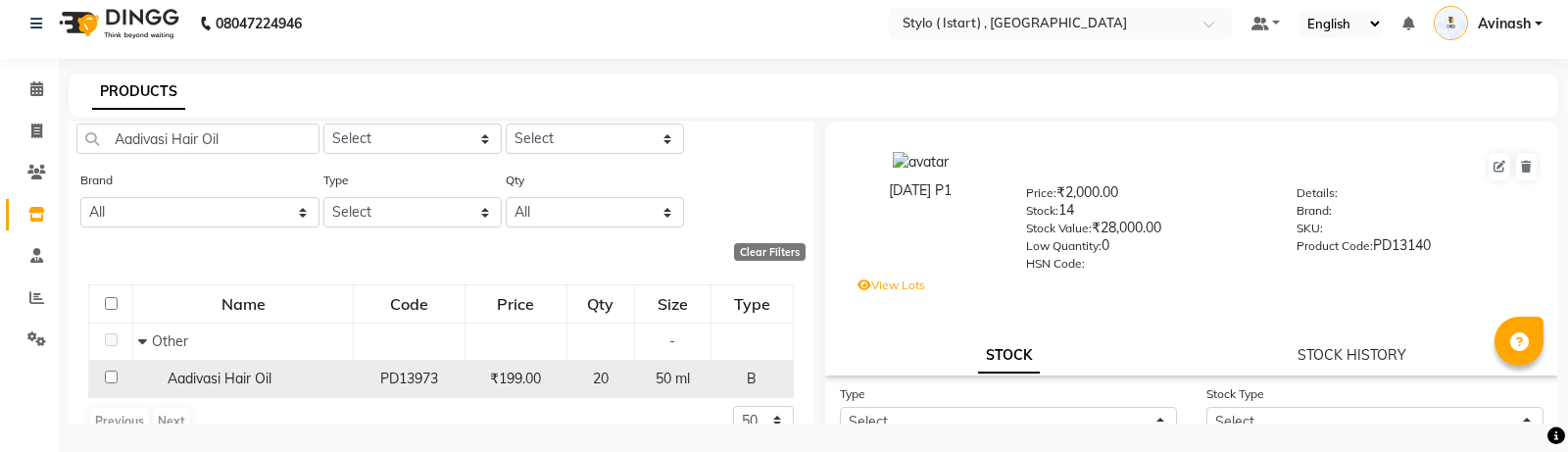
click at [227, 374] on span "Aadivasi Hair Oil" at bounding box center [219, 379] width 104 height 18
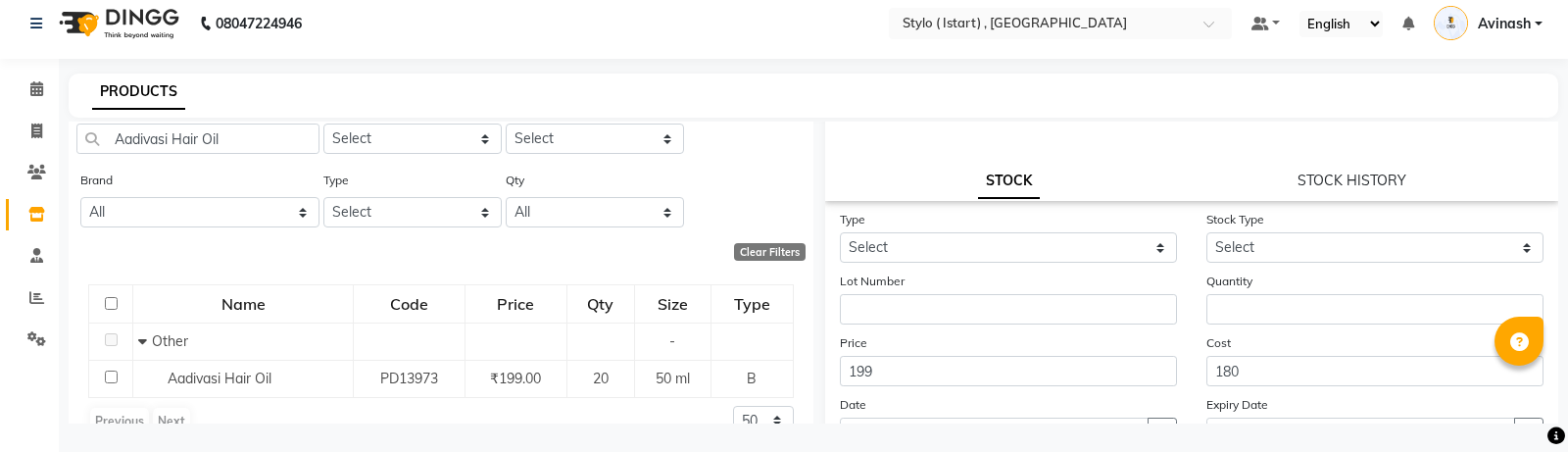
scroll to position [0, 0]
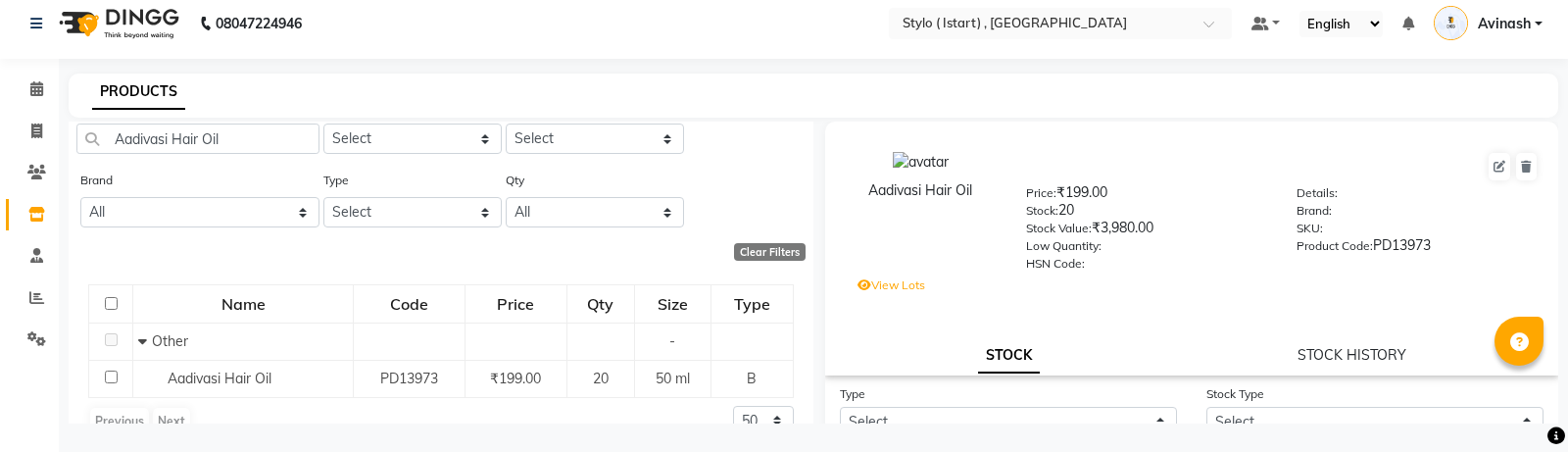
click at [1288, 359] on div "STOCK STOCK HISTORY" at bounding box center [1192, 355] width 686 height 21
click at [1313, 359] on link "STOCK HISTORY" at bounding box center [1352, 355] width 109 height 18
select select "all"
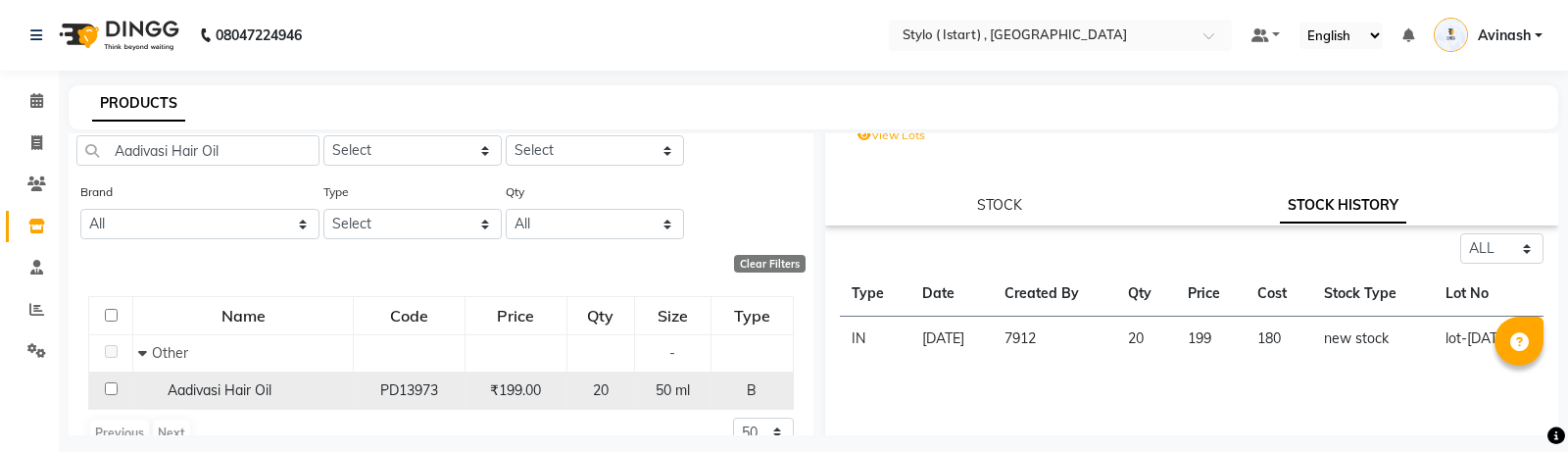
click at [233, 389] on span "Aadivasi Hair Oil" at bounding box center [219, 391] width 104 height 18
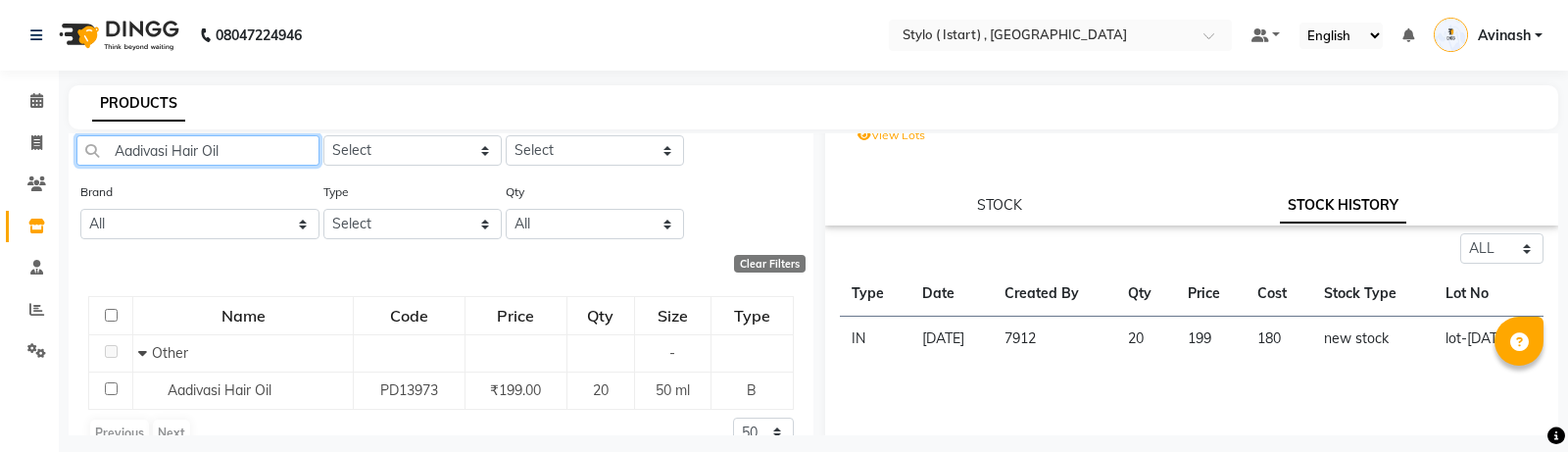
drag, startPoint x: 228, startPoint y: 151, endPoint x: 88, endPoint y: 146, distance: 140.1
click at [88, 146] on input "Aadivasi Hair Oil" at bounding box center [198, 150] width 243 height 31
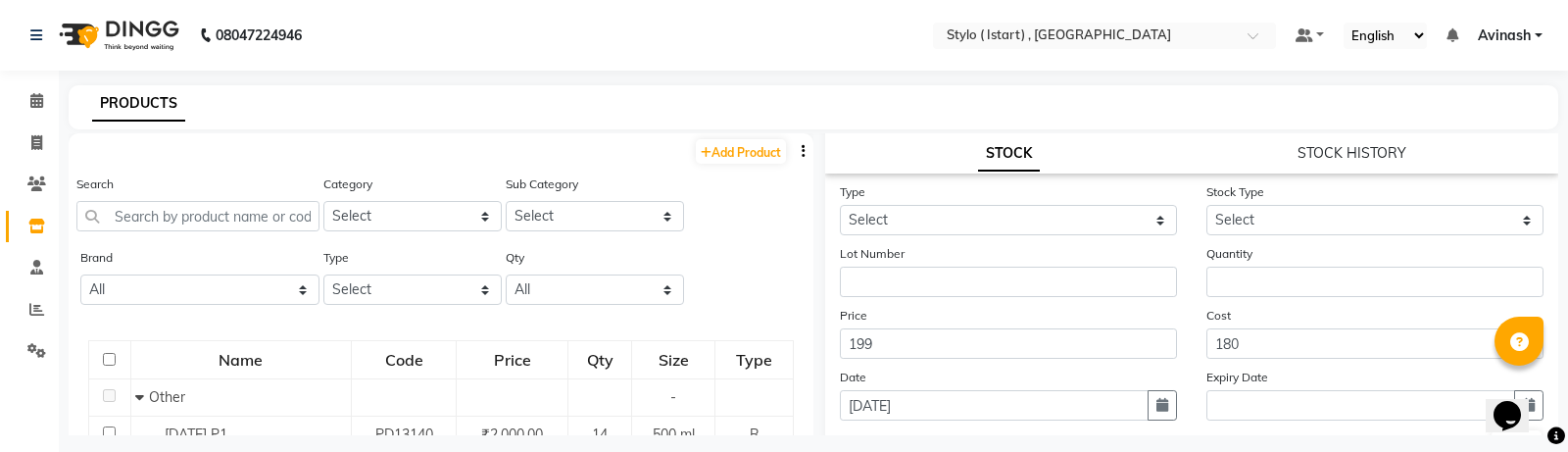
scroll to position [188, 0]
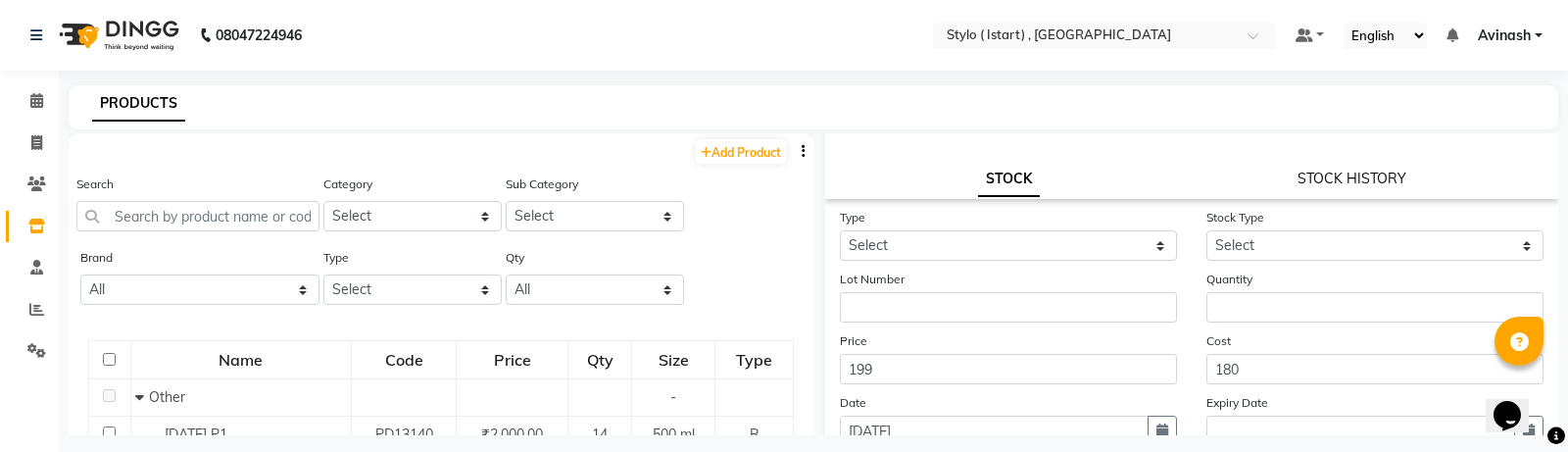
click at [1334, 186] on link "STOCK HISTORY" at bounding box center [1352, 179] width 109 height 18
select select "all"
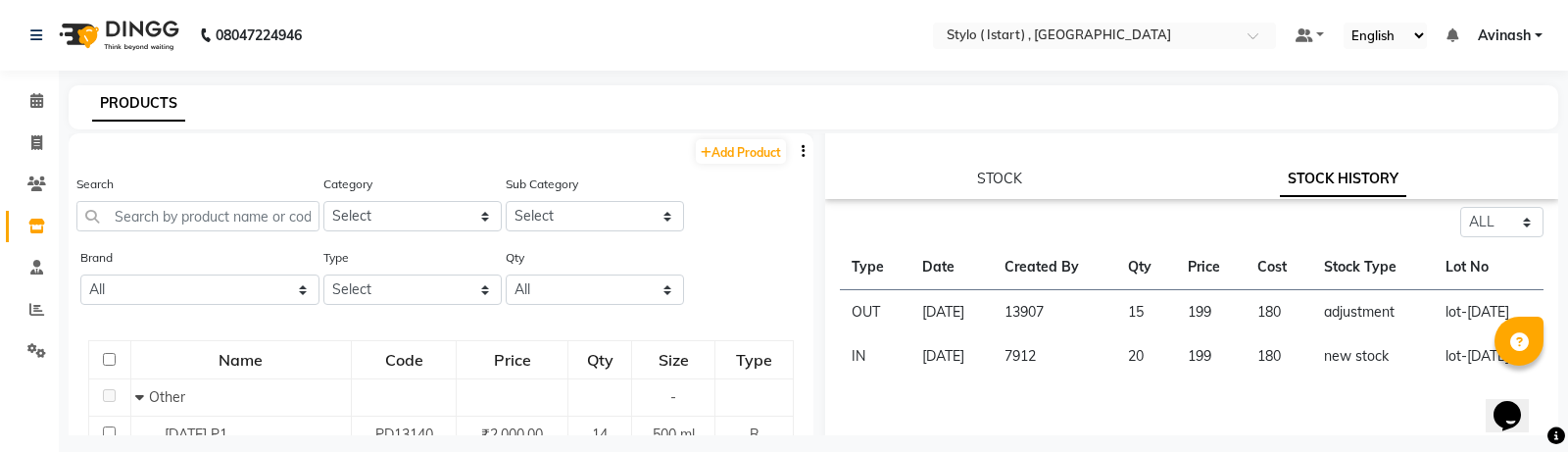
scroll to position [231, 0]
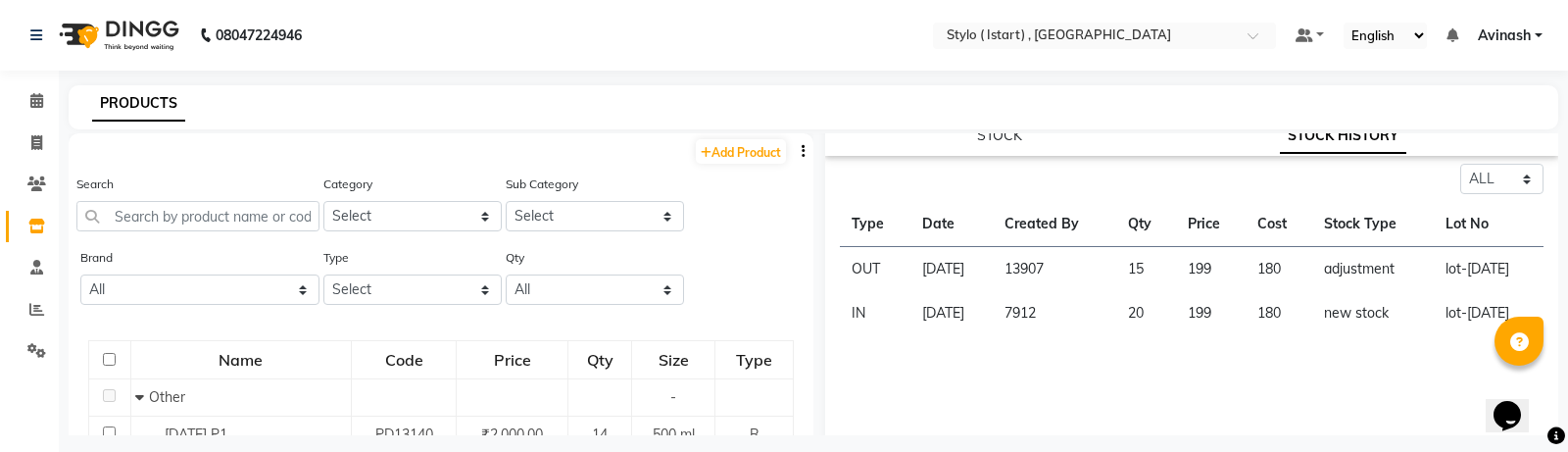
click at [1554, 432] on icon at bounding box center [1556, 437] width 18 height 18
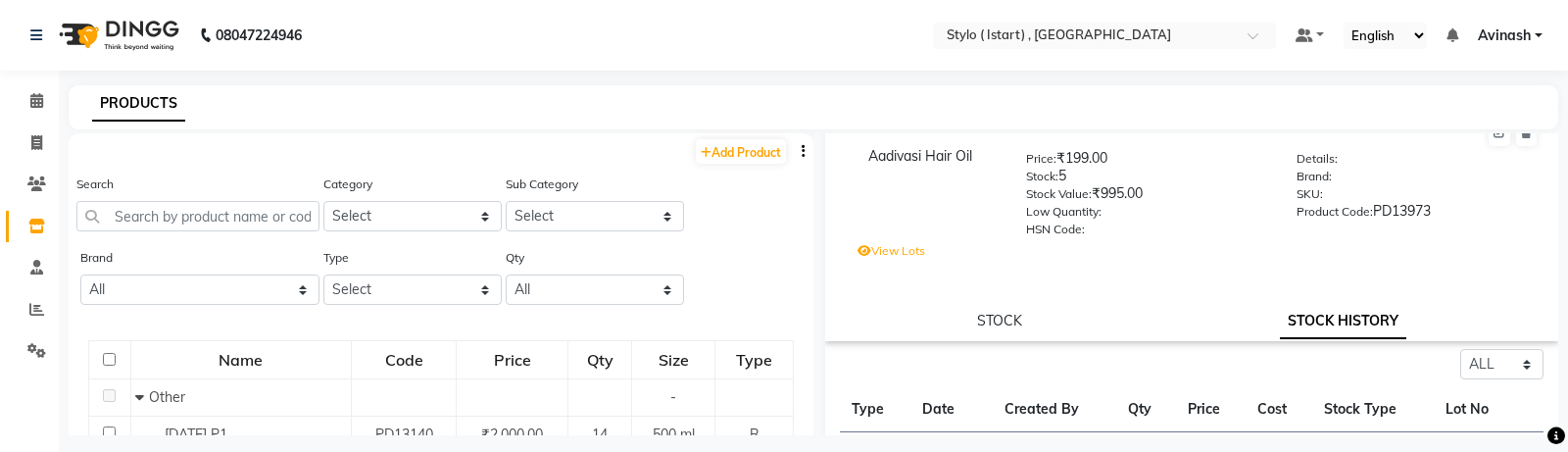
scroll to position [38, 0]
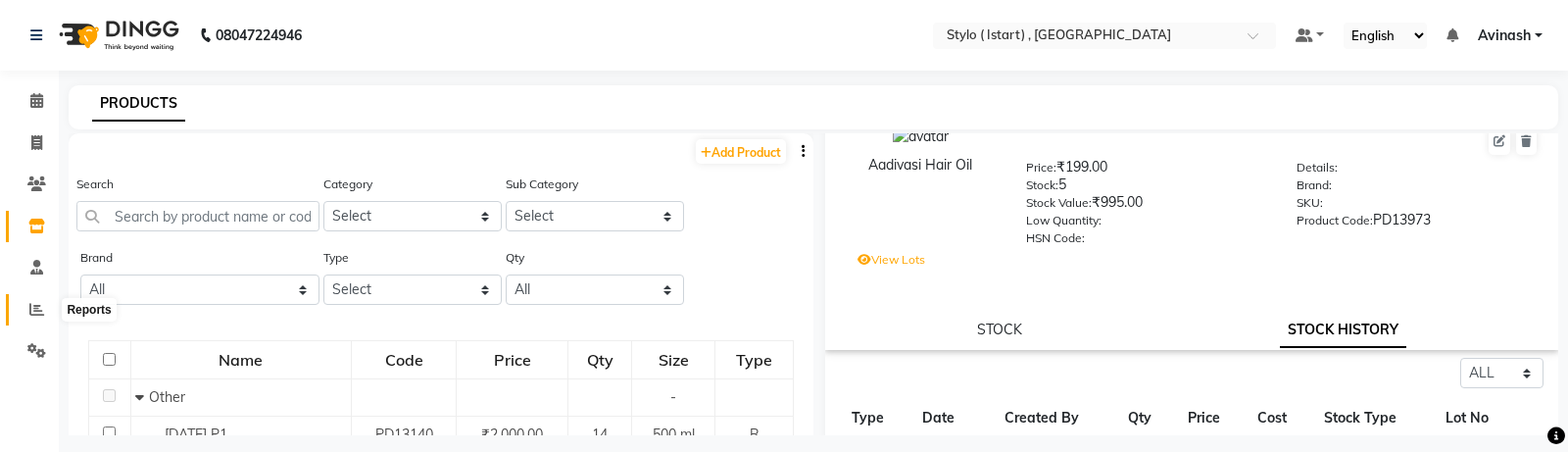
click at [44, 310] on span at bounding box center [37, 311] width 35 height 23
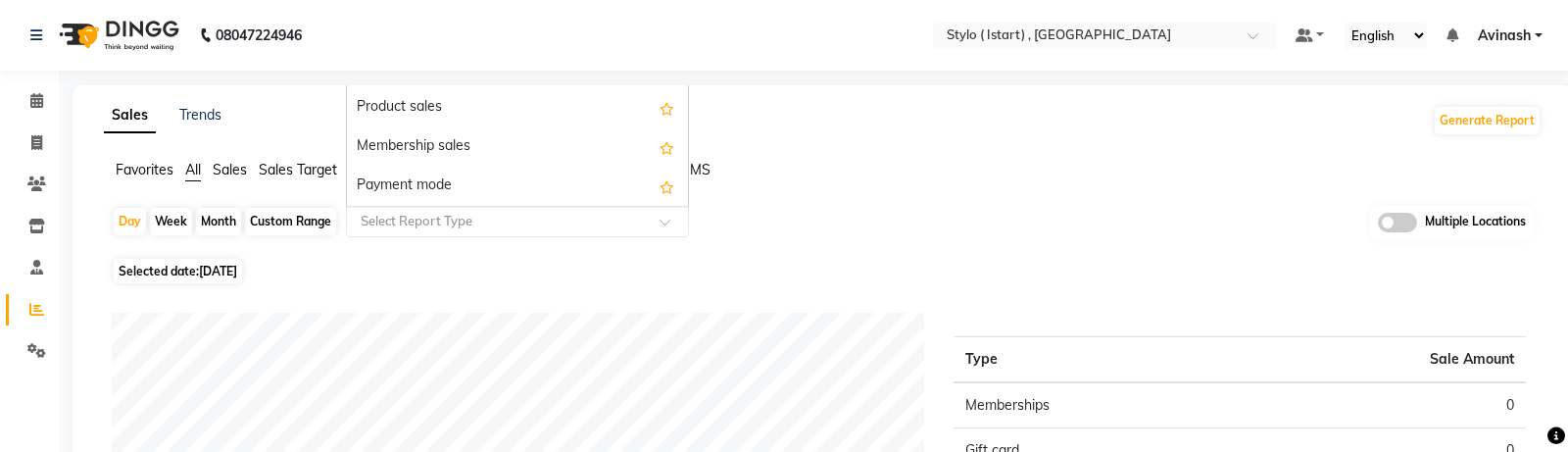
click at [424, 214] on input "text" at bounding box center [498, 222] width 283 height 20
type input "inve"
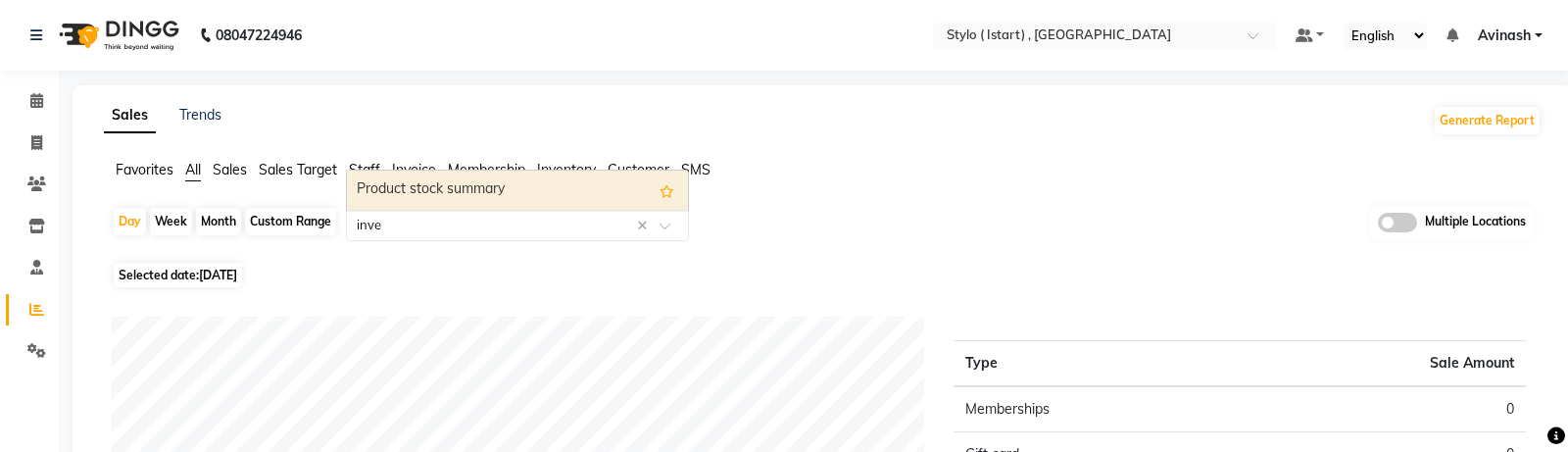
click at [459, 186] on div "Product stock summary" at bounding box center [517, 191] width 341 height 40
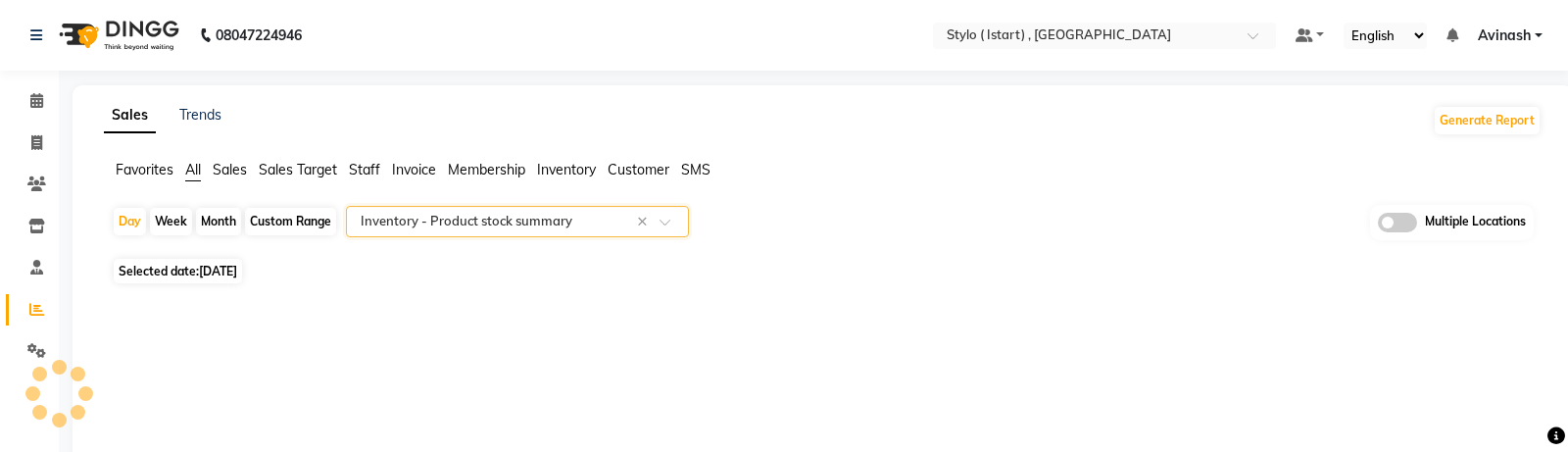
select select "csv"
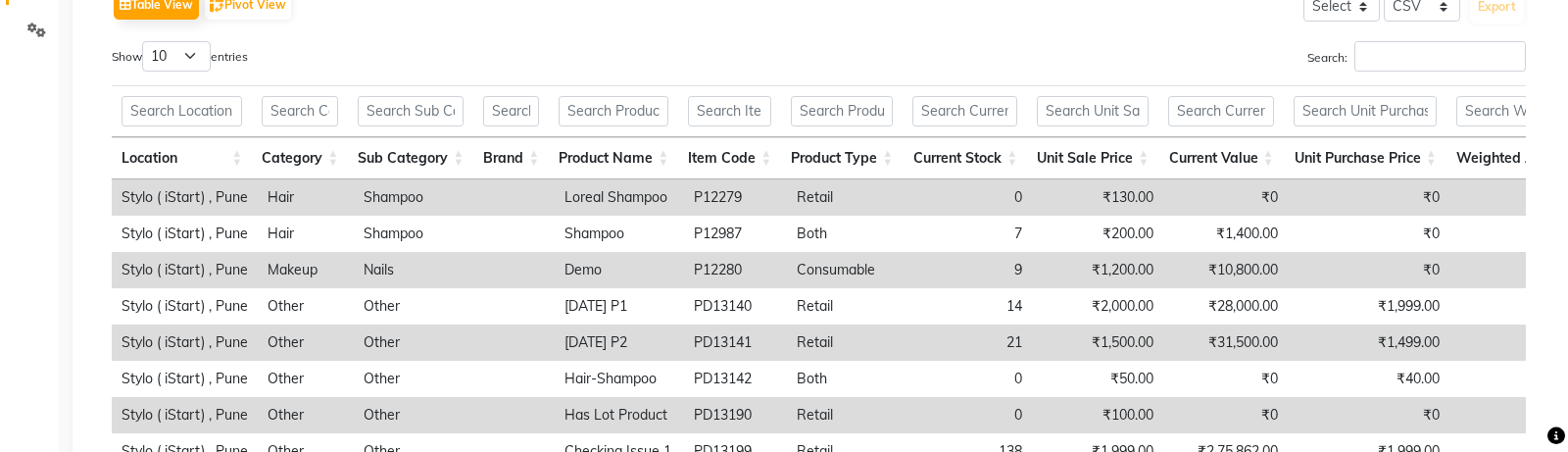
scroll to position [317, 0]
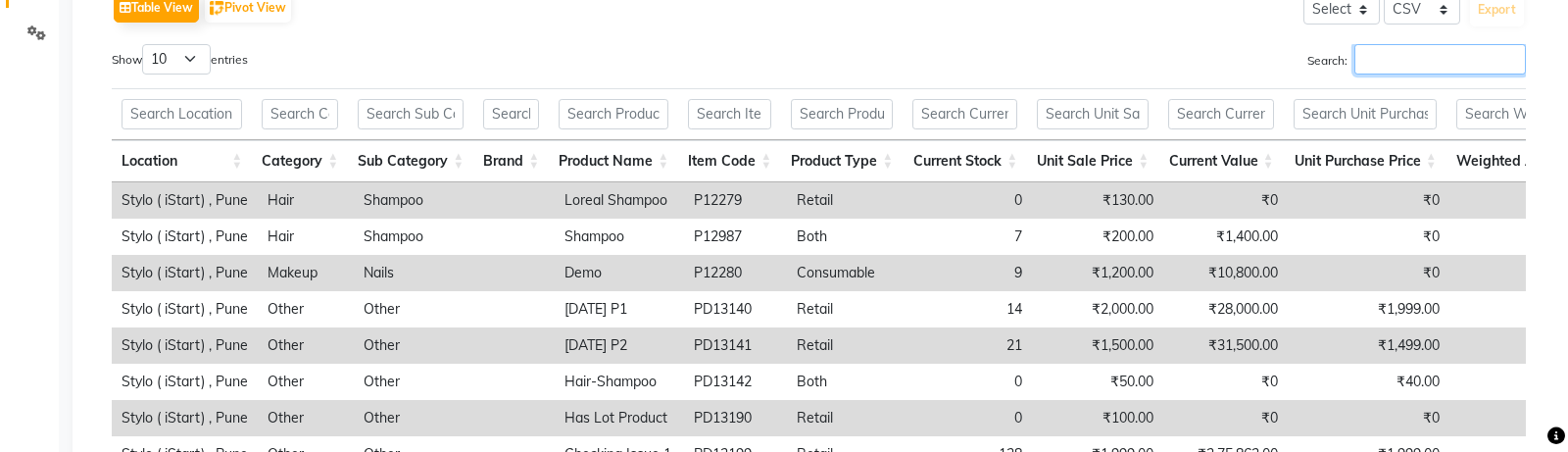
click at [1394, 63] on input "Search:" at bounding box center [1441, 59] width 172 height 31
paste input "Aadivasi Hair Oil"
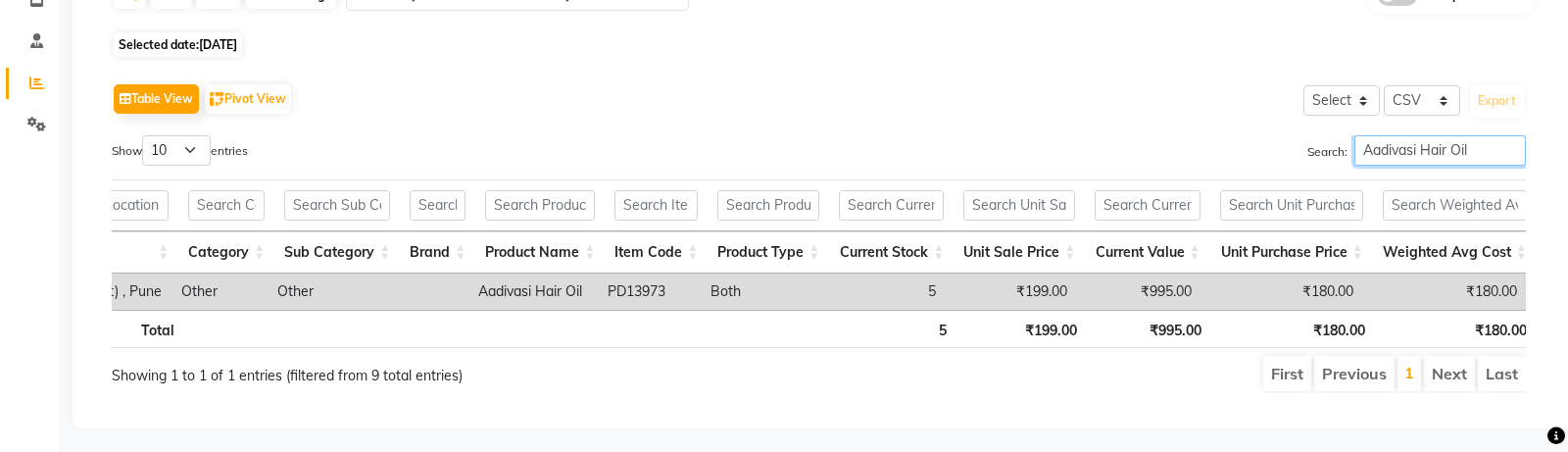
scroll to position [0, 0]
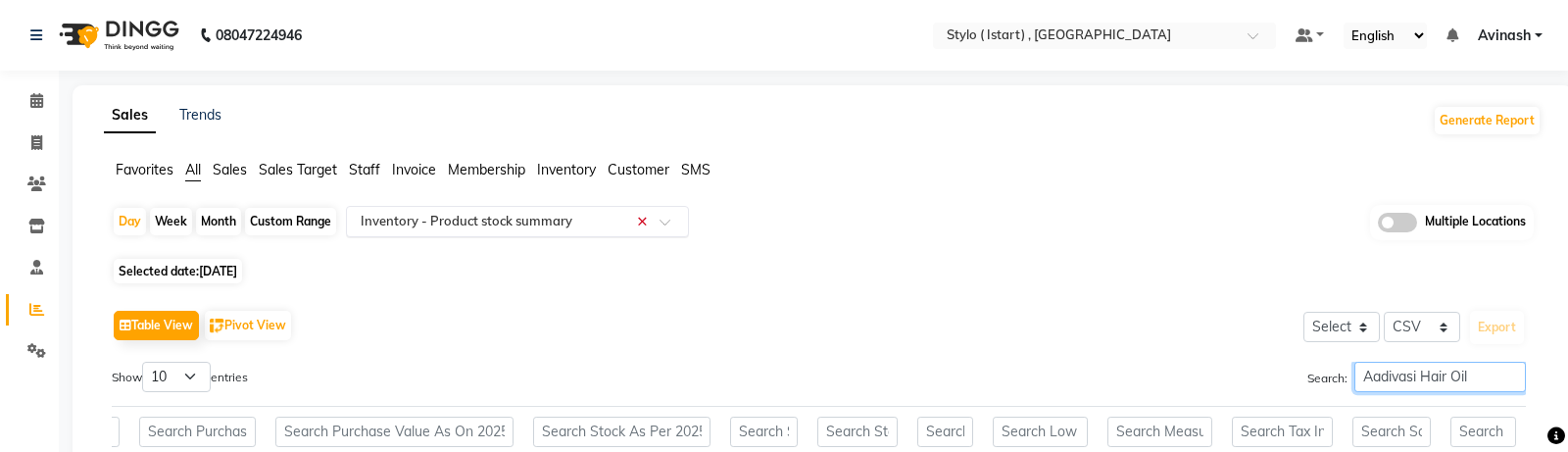
type input "Aadivasi Hair Oil"
click at [34, 345] on icon at bounding box center [37, 350] width 19 height 15
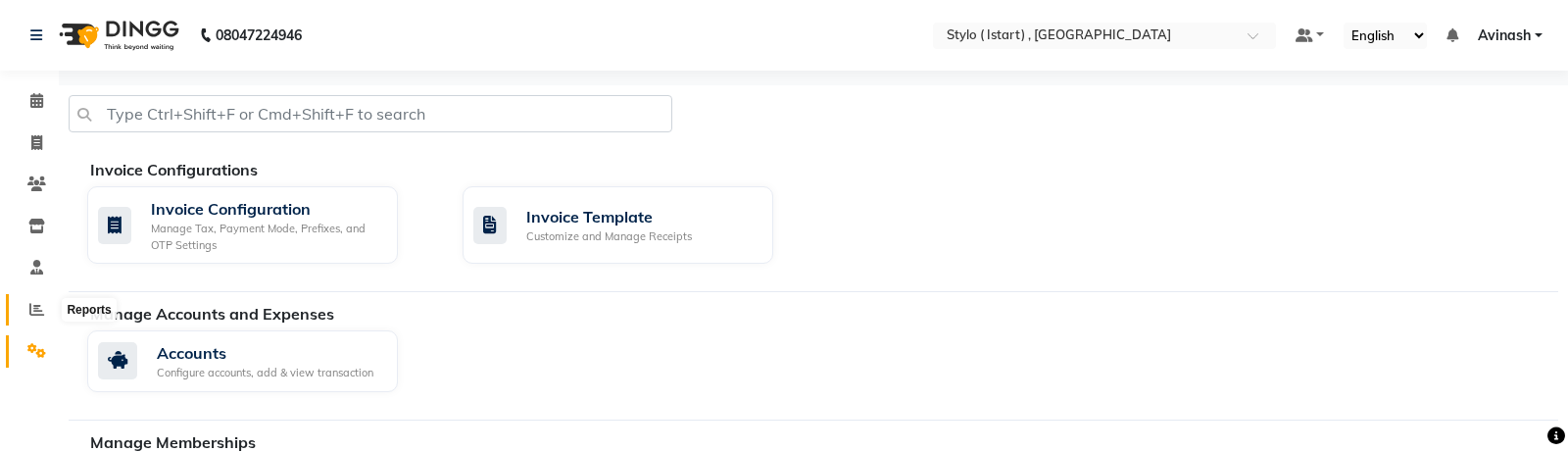
click at [26, 310] on span at bounding box center [37, 311] width 35 height 23
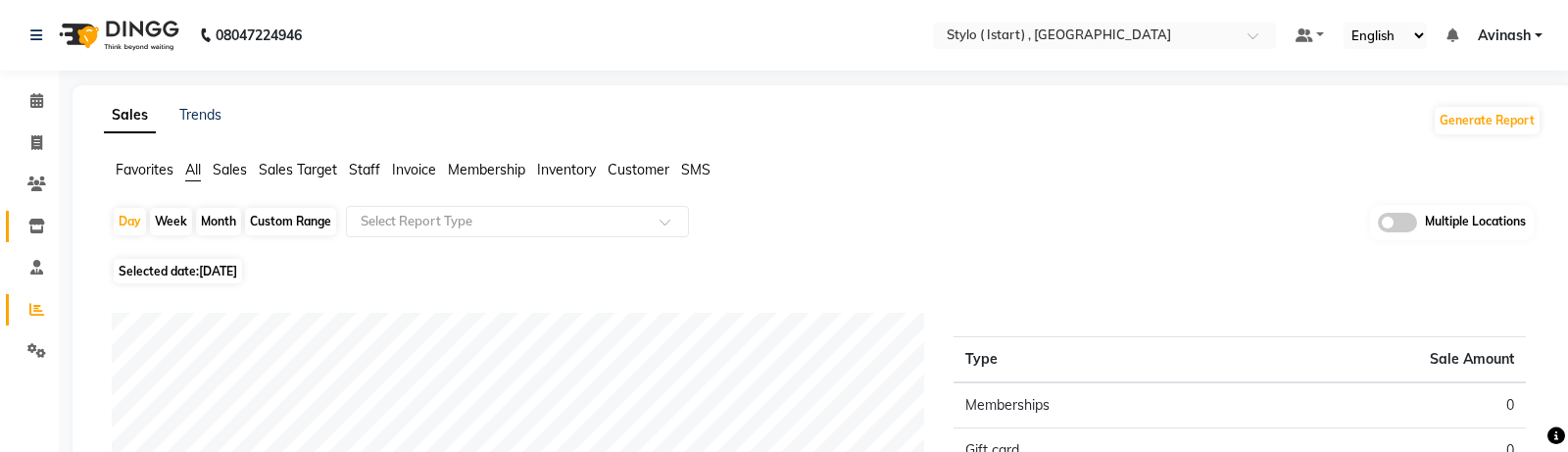
click at [28, 226] on span at bounding box center [37, 226] width 35 height 23
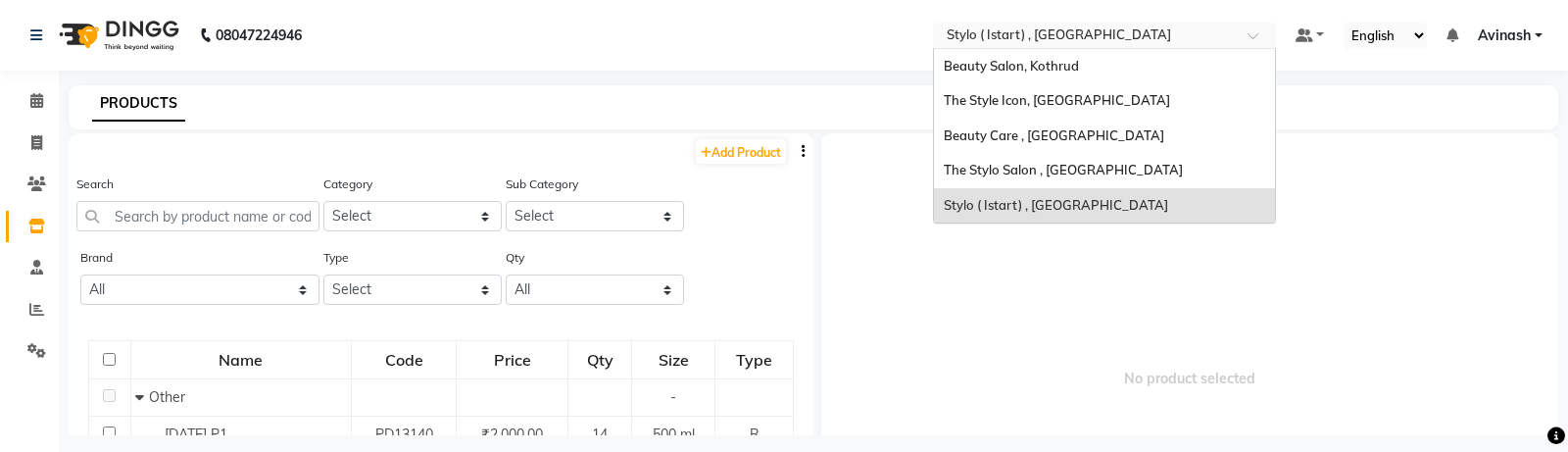
click at [1062, 43] on input "text" at bounding box center [1085, 38] width 285 height 20
click at [999, 173] on span "The Stylo Salon , [GEOGRAPHIC_DATA]" at bounding box center [1063, 170] width 239 height 16
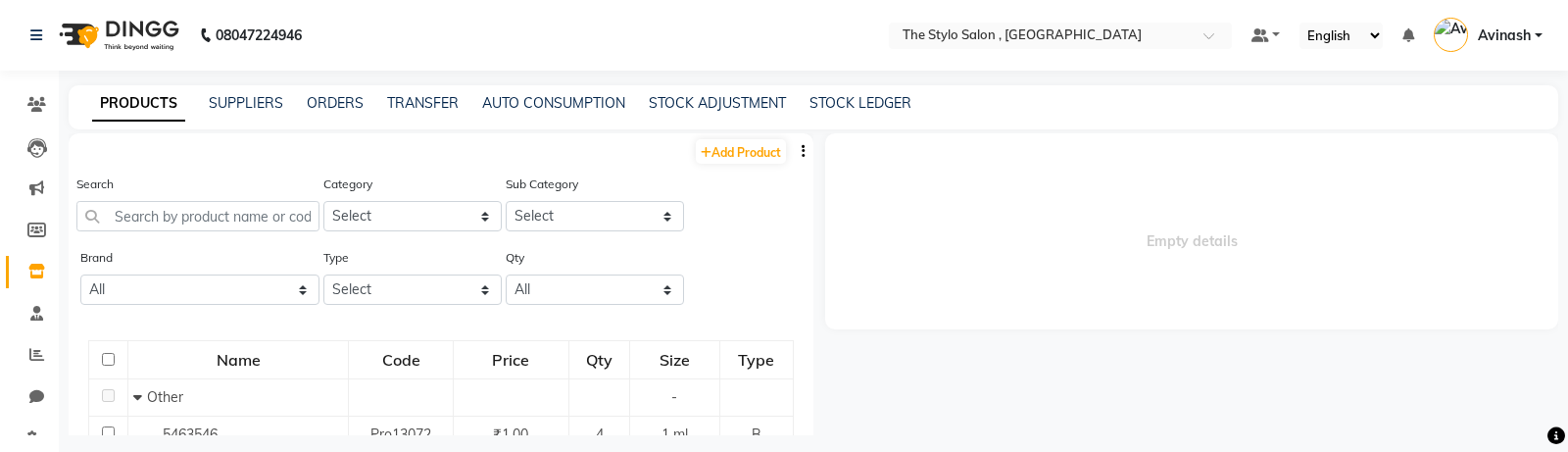
scroll to position [80, 0]
click at [33, 366] on link "Reports" at bounding box center [30, 354] width 47 height 33
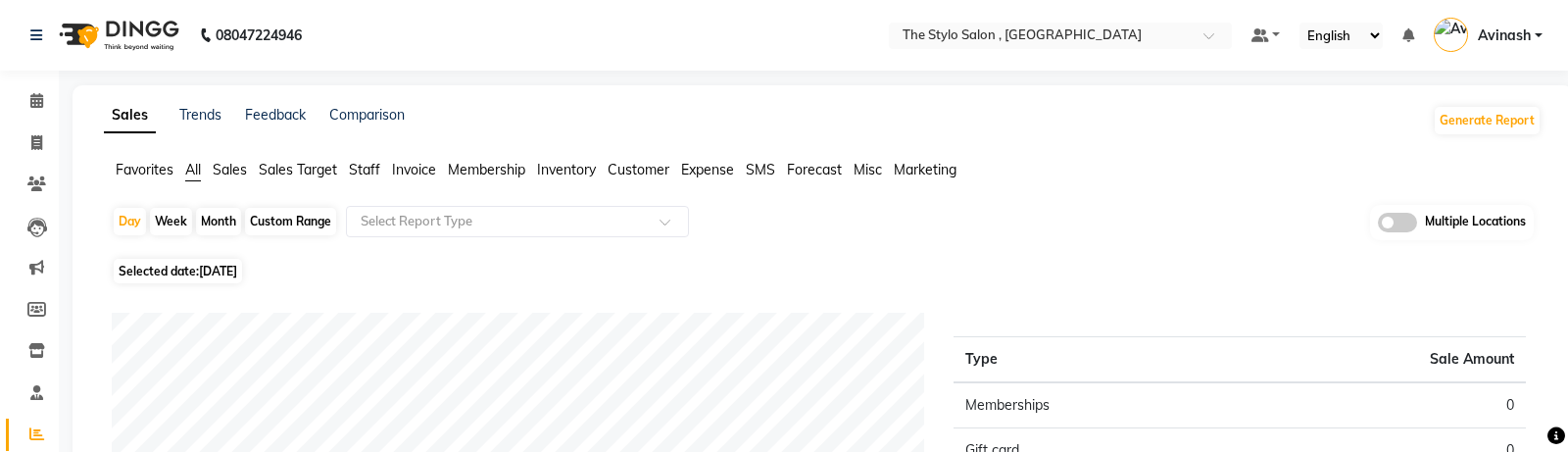
click at [565, 168] on span "Inventory" at bounding box center [567, 170] width 59 height 18
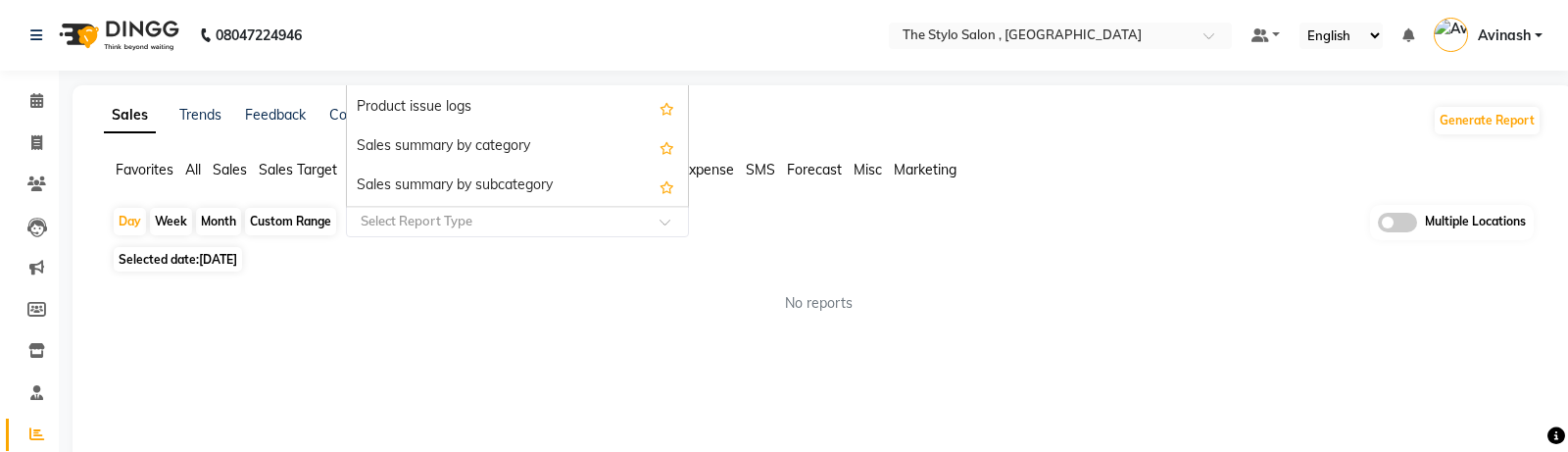
click at [511, 220] on input "text" at bounding box center [498, 222] width 283 height 20
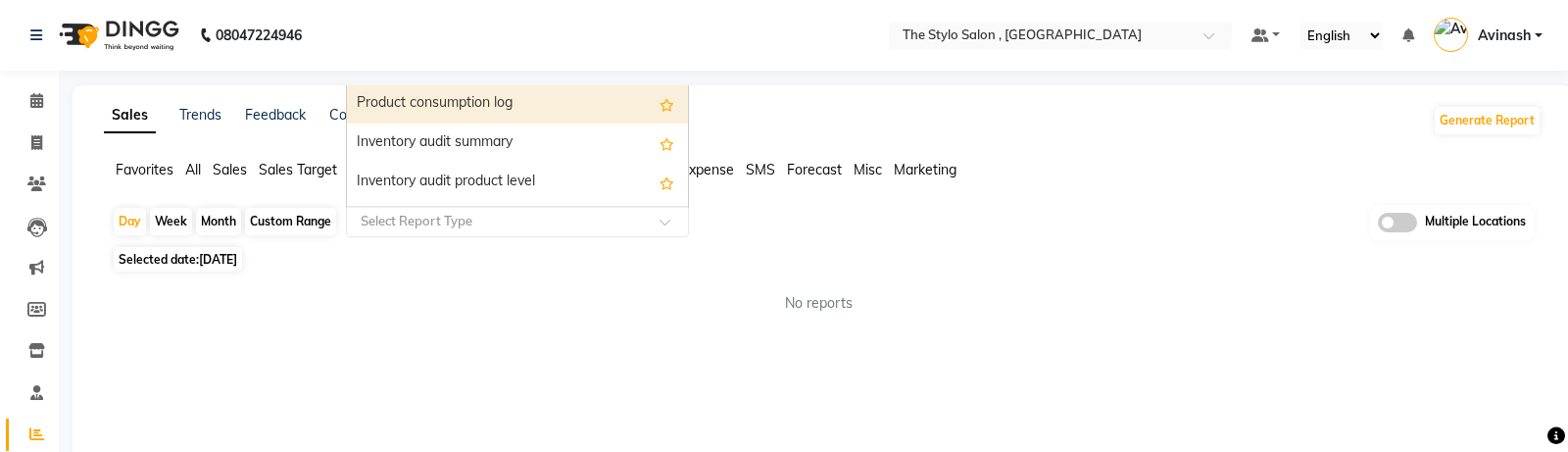
scroll to position [515, 0]
click at [489, 179] on div "Inventory audit product level" at bounding box center [517, 182] width 341 height 40
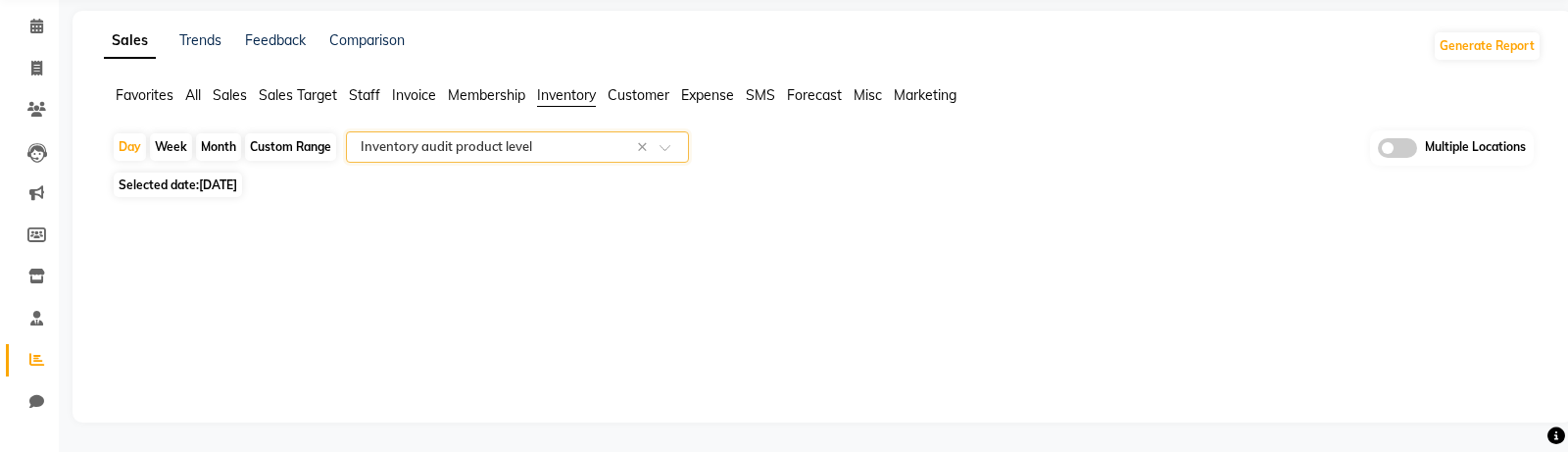
scroll to position [0, 0]
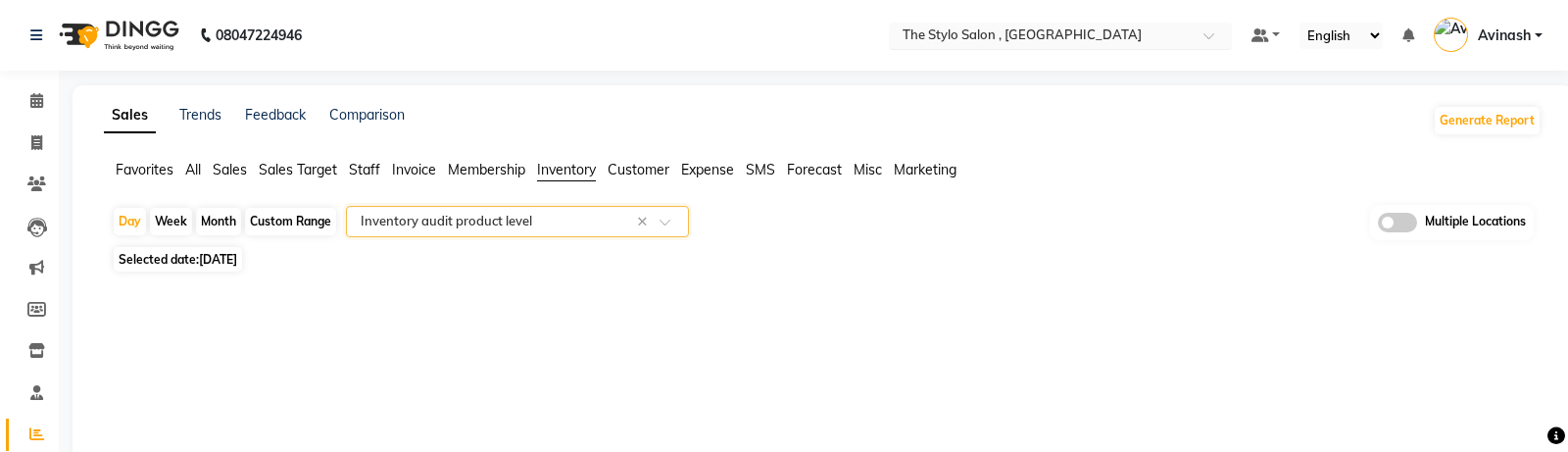
click at [977, 31] on input "text" at bounding box center [1041, 38] width 285 height 20
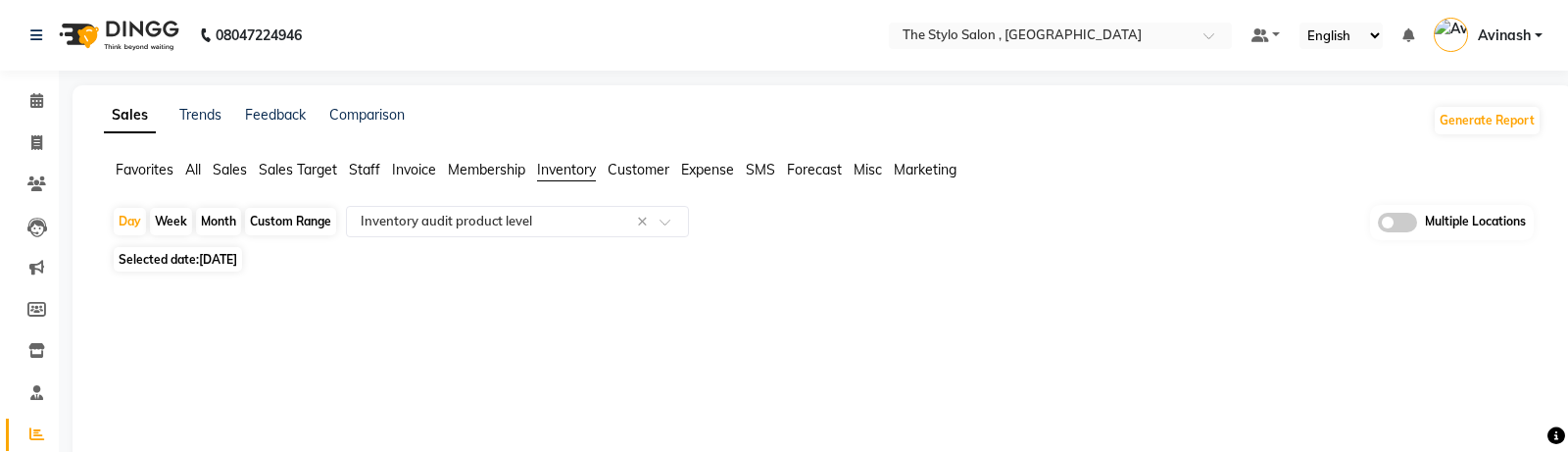
drag, startPoint x: 762, startPoint y: 109, endPoint x: 1326, endPoint y: 6, distance: 573.3
click at [763, 109] on div "Sales Trends Feedback Comparison Generate Report" at bounding box center [822, 121] width 1461 height 32
click at [1477, 40] on link "Avinash" at bounding box center [1488, 36] width 109 height 33
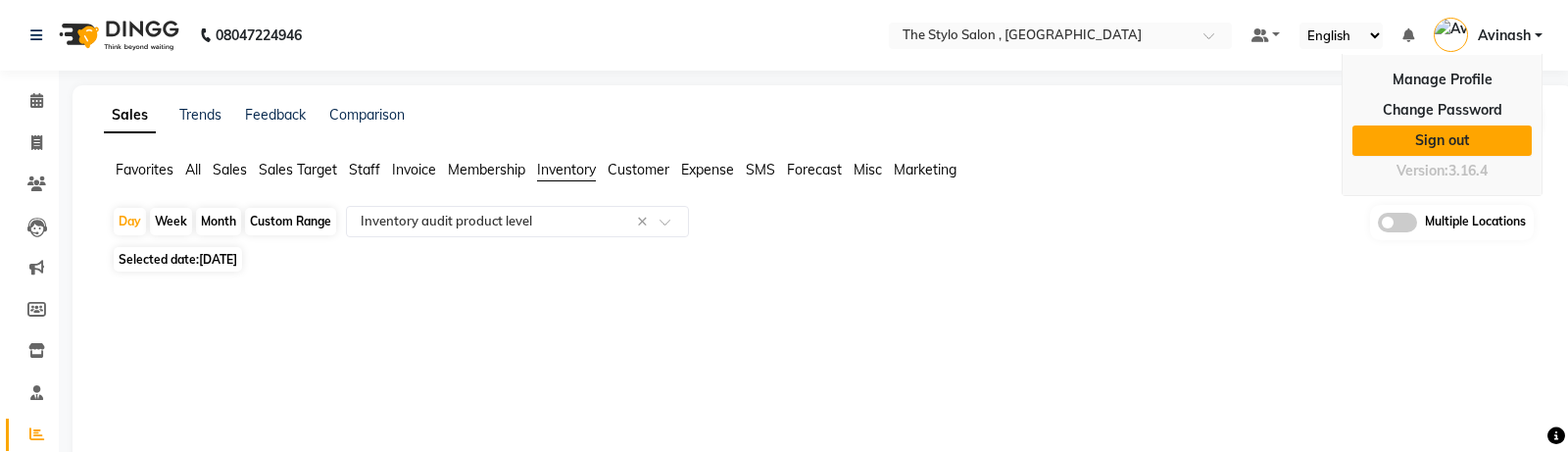
click at [1407, 134] on link "Sign out" at bounding box center [1443, 140] width 180 height 31
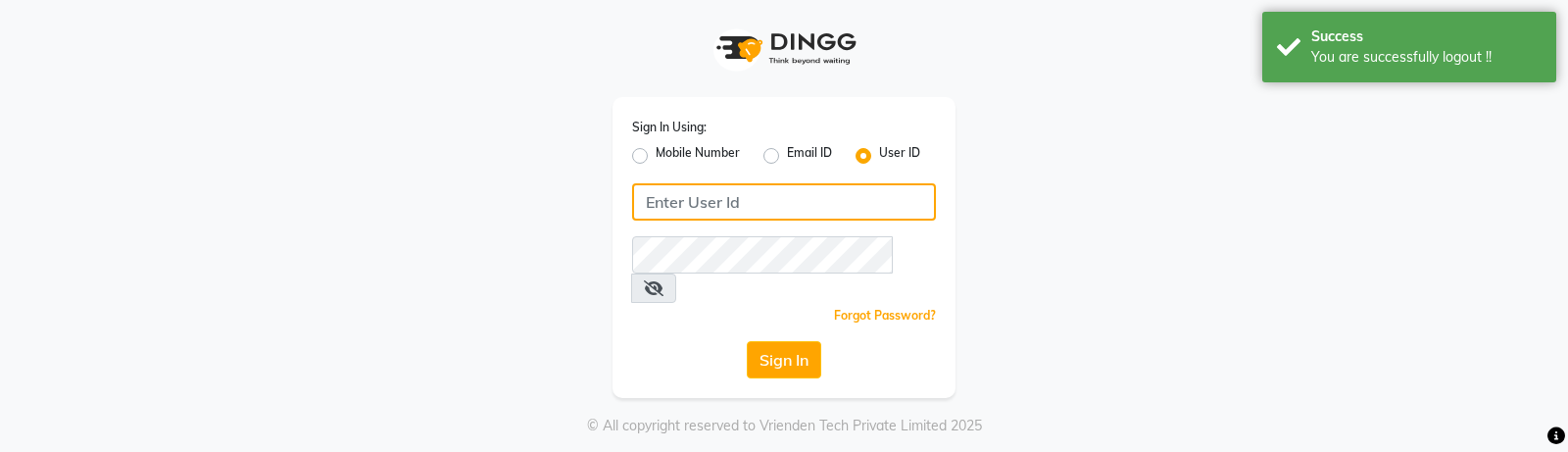
type input "8637771234"
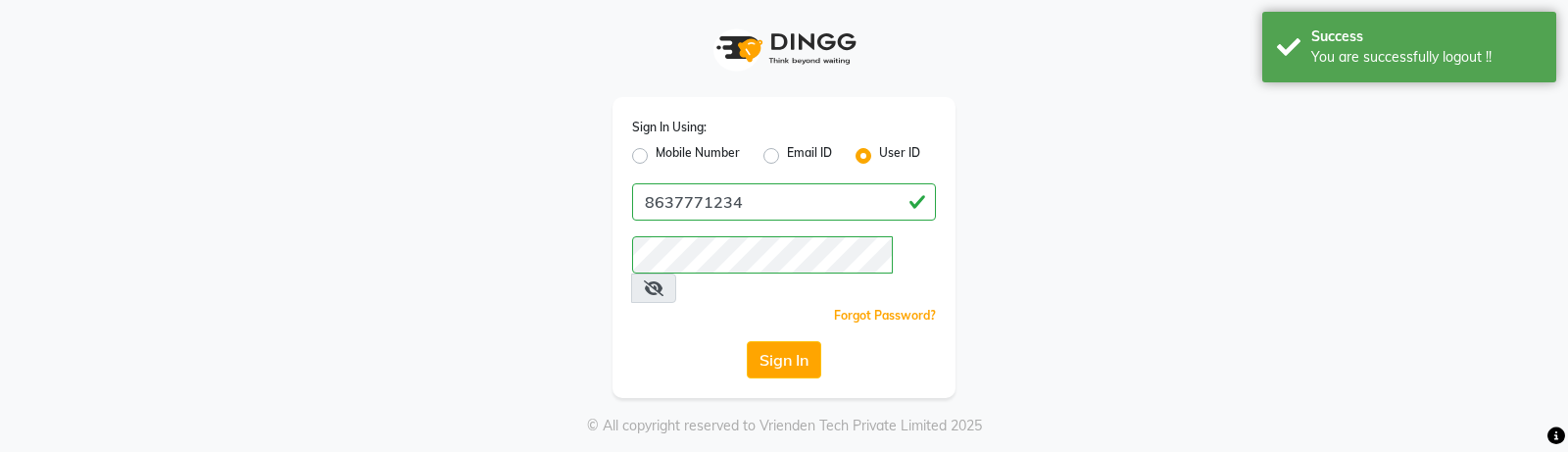
click at [656, 159] on label "Mobile Number" at bounding box center [698, 156] width 84 height 24
click at [656, 157] on input "Mobile Number" at bounding box center [662, 150] width 13 height 13
radio input "true"
radio input "false"
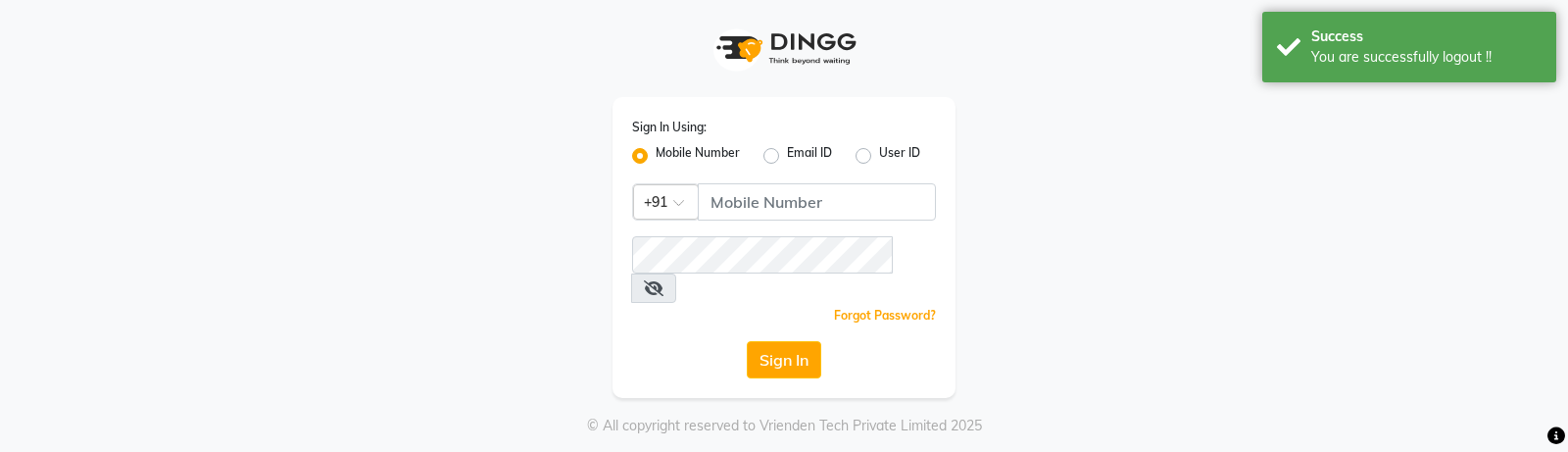
click at [879, 153] on label "User ID" at bounding box center [900, 156] width 41 height 24
click at [879, 153] on input "User ID" at bounding box center [885, 150] width 13 height 13
radio input "true"
radio input "false"
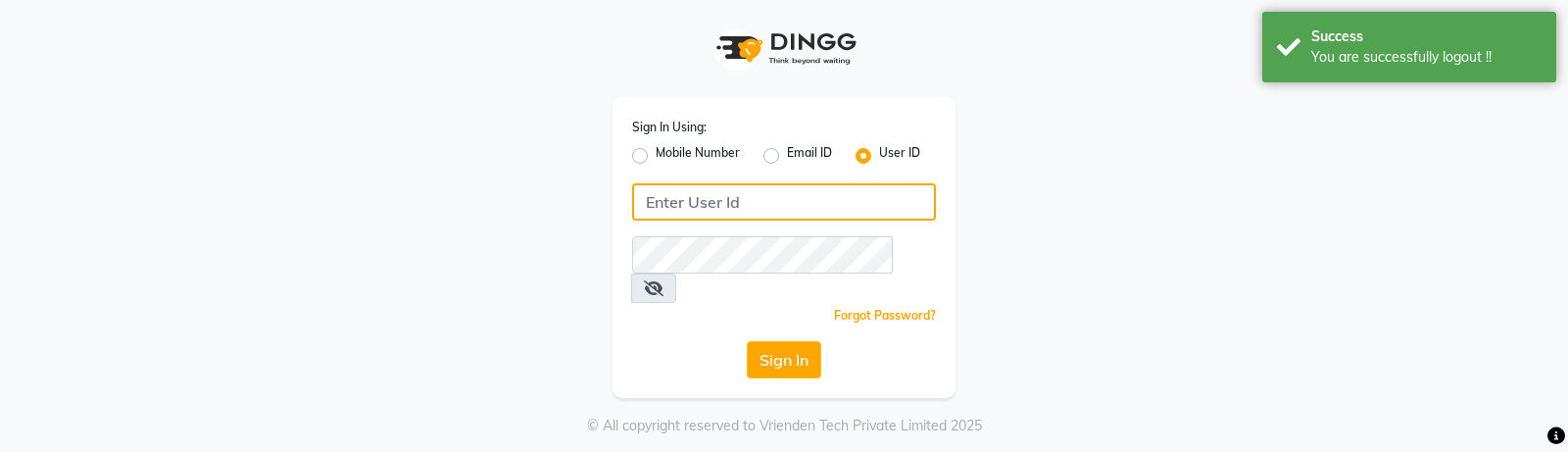
click at [759, 211] on input "Username" at bounding box center [784, 203] width 304 height 38
type input "e1-922"
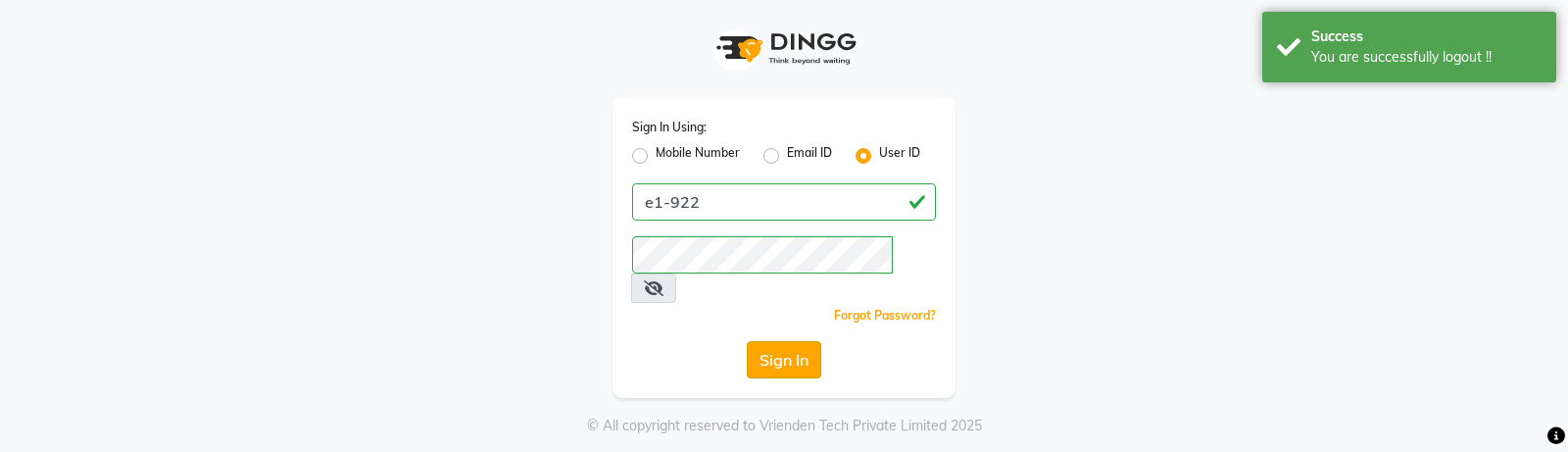
click at [771, 341] on button "Sign In" at bounding box center [784, 360] width 74 height 38
